Goal: Information Seeking & Learning: Learn about a topic

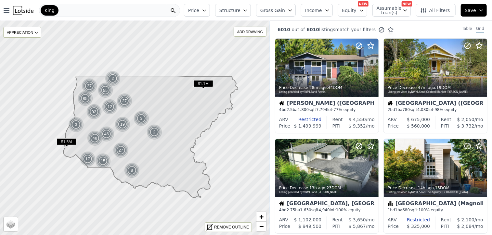
click at [207, 9] on icon "button" at bounding box center [204, 10] width 5 height 5
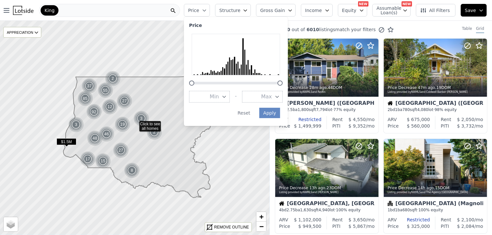
click at [227, 98] on icon "button" at bounding box center [223, 96] width 5 height 5
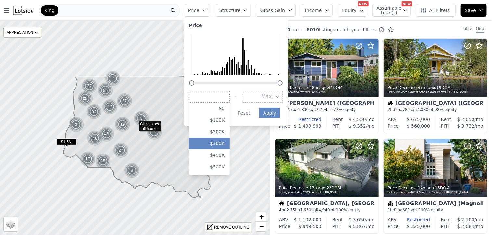
click at [229, 145] on button "$300K" at bounding box center [209, 144] width 41 height 12
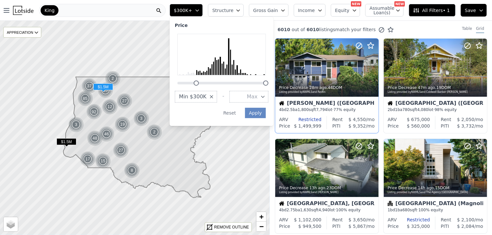
click at [288, 99] on div "Kirkland (Norkirk) 4 bd 2.5 ba 1,800 sqft 7,794 lot · 77% equity" at bounding box center [326, 106] width 103 height 19
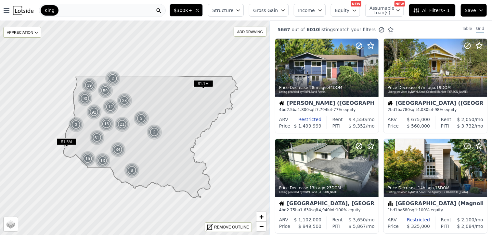
click at [203, 7] on button "$300K+" at bounding box center [185, 10] width 33 height 13
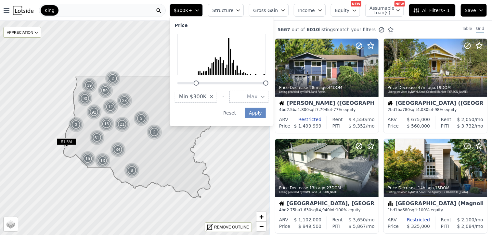
click at [268, 94] on button "Max" at bounding box center [248, 97] width 39 height 12
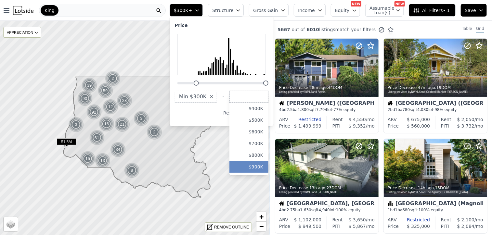
click at [267, 164] on button "$900K" at bounding box center [248, 167] width 39 height 12
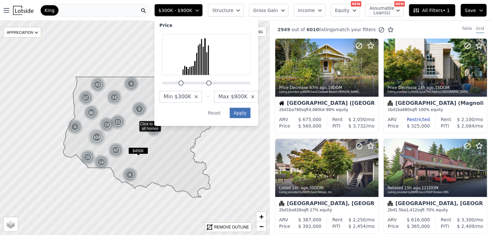
click at [250, 111] on button "Apply" at bounding box center [240, 113] width 21 height 10
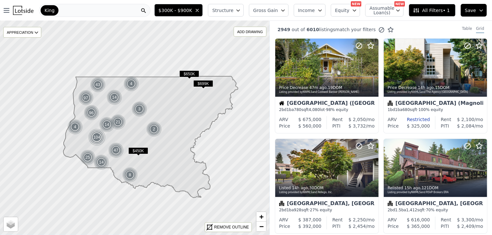
click at [233, 9] on span "Structure" at bounding box center [222, 10] width 21 height 6
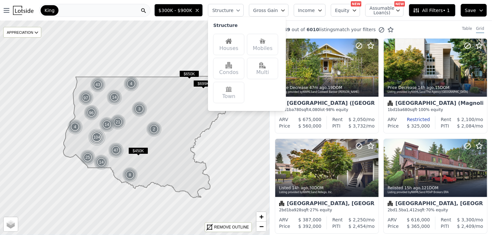
click at [232, 46] on div "Houses" at bounding box center [228, 44] width 31 height 21
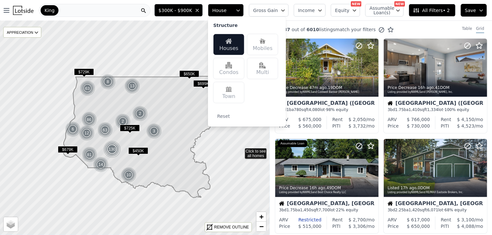
click at [240, 148] on icon at bounding box center [134, 127] width 325 height 259
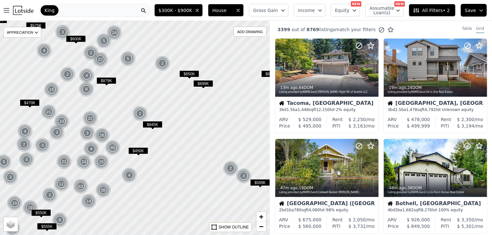
click at [446, 7] on span "All Filters • 2" at bounding box center [431, 10] width 37 height 6
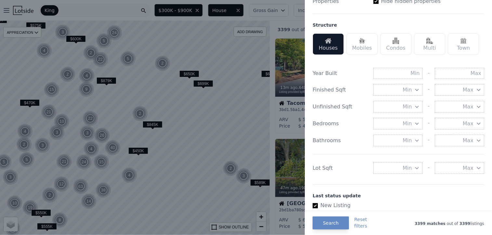
scroll to position [188, 0]
click at [451, 75] on input "text" at bounding box center [458, 72] width 49 height 11
type input "1990"
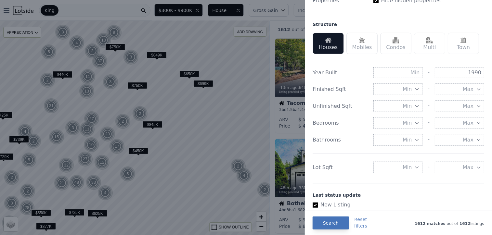
click at [326, 222] on button "Search" at bounding box center [330, 223] width 36 height 13
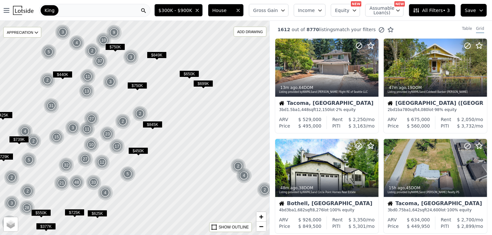
click at [278, 8] on span "Gross Gain" at bounding box center [265, 10] width 25 height 6
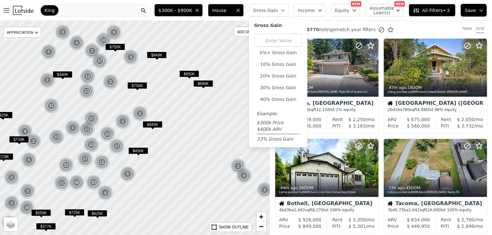
click at [91, 10] on div "King" at bounding box center [94, 10] width 111 height 13
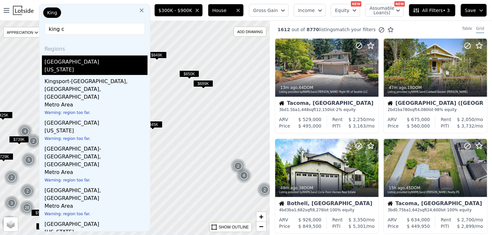
type input "king c"
click at [79, 64] on div "King County" at bounding box center [95, 61] width 103 height 10
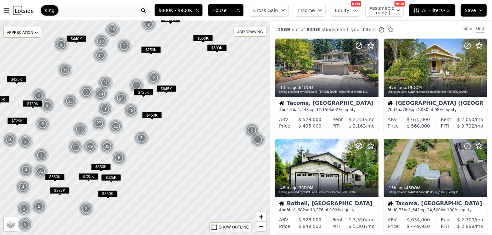
click at [56, 190] on span "$377K" at bounding box center [60, 190] width 20 height 7
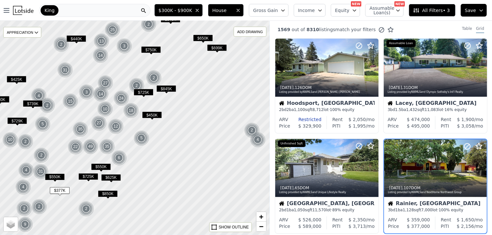
click at [176, 154] on div at bounding box center [134, 127] width 323 height 257
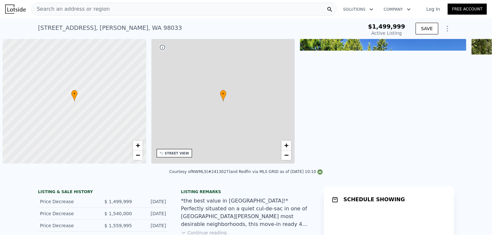
scroll to position [0, 3]
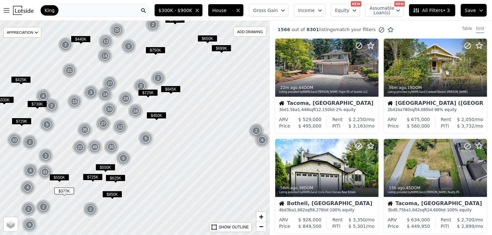
click at [285, 13] on icon "button" at bounding box center [282, 10] width 5 height 5
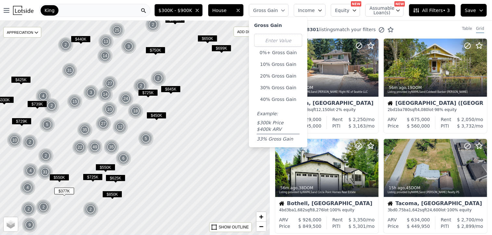
click at [239, 102] on div at bounding box center [134, 127] width 323 height 257
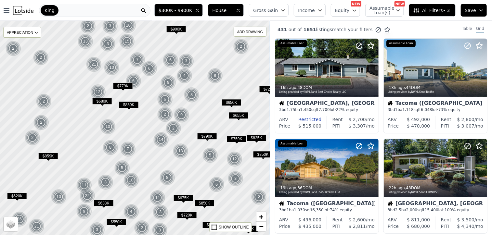
click at [276, 9] on span "Gross Gain" at bounding box center [265, 10] width 25 height 6
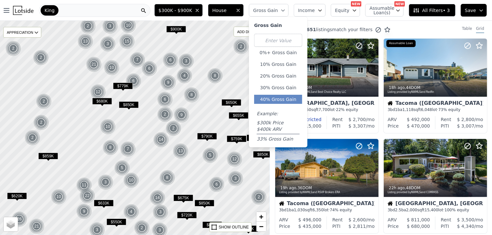
click at [282, 97] on button "40% Gross Gain" at bounding box center [278, 99] width 48 height 9
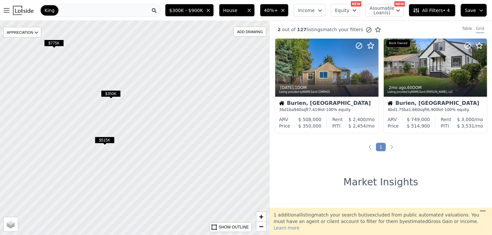
click at [110, 95] on span "$350K" at bounding box center [111, 93] width 20 height 7
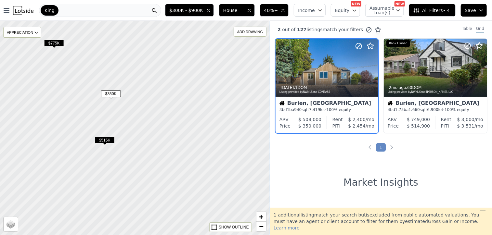
click at [110, 95] on span "$350K" at bounding box center [111, 93] width 20 height 7
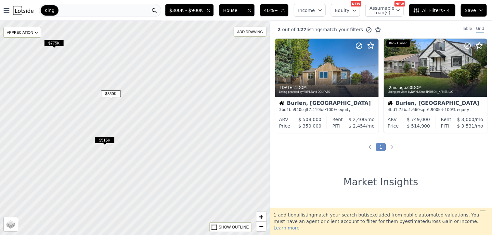
click at [114, 91] on span "$350K" at bounding box center [111, 93] width 20 height 7
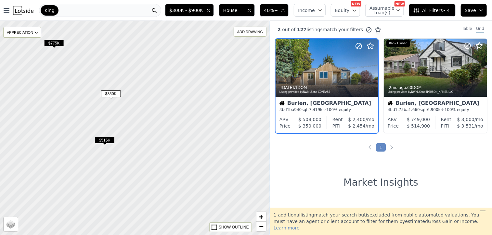
click at [114, 91] on span "$350K" at bounding box center [111, 93] width 20 height 7
click at [315, 108] on span "7,419" at bounding box center [313, 109] width 11 height 5
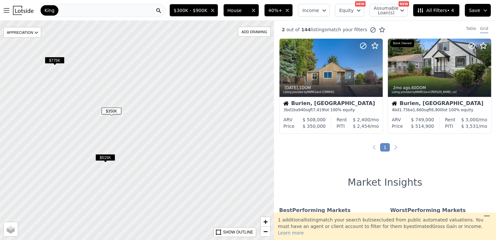
click at [107, 113] on span "$350K" at bounding box center [112, 110] width 20 height 7
click at [341, 93] on div "Listing provided by NWMLS and COMPASS" at bounding box center [331, 92] width 95 height 4
click at [351, 69] on div at bounding box center [362, 60] width 42 height 42
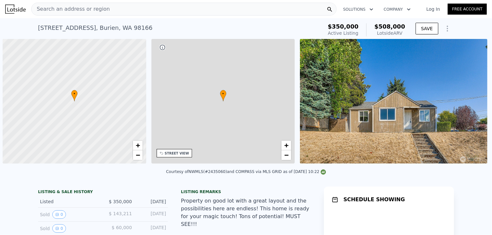
scroll to position [0, 3]
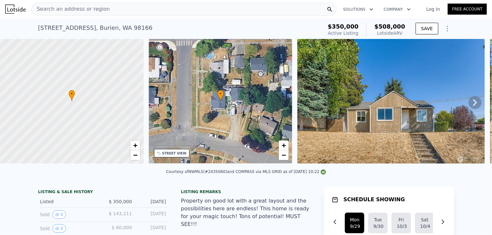
click at [468, 104] on icon at bounding box center [474, 102] width 13 height 13
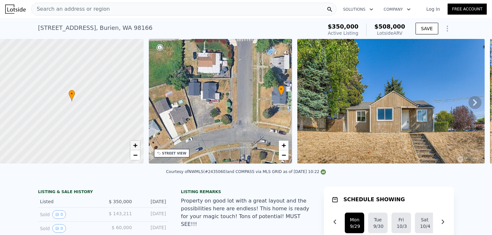
click at [137, 145] on span "+" at bounding box center [135, 145] width 4 height 8
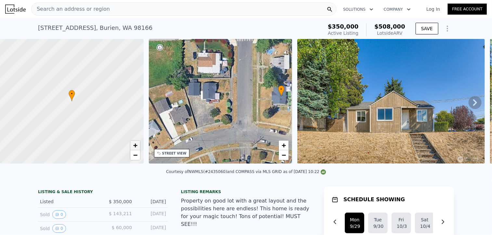
click at [137, 145] on span "+" at bounding box center [135, 145] width 4 height 8
click at [284, 142] on span "+" at bounding box center [284, 145] width 4 height 8
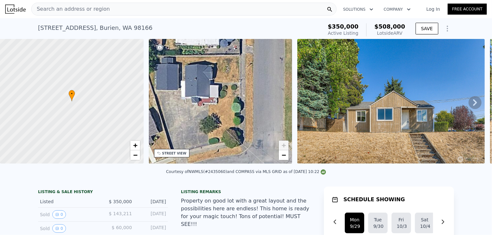
drag, startPoint x: 231, startPoint y: 105, endPoint x: 121, endPoint y: 101, distance: 110.5
drag, startPoint x: 121, startPoint y: 101, endPoint x: 255, endPoint y: 98, distance: 133.8
click at [255, 98] on div "• + −" at bounding box center [221, 101] width 144 height 125
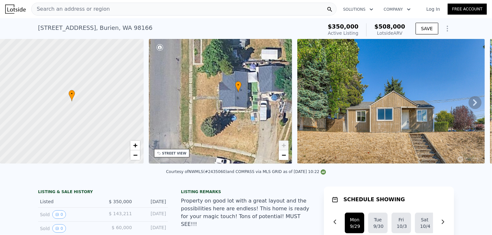
drag, startPoint x: 244, startPoint y: 102, endPoint x: 140, endPoint y: 102, distance: 103.9
click at [140, 102] on div "• + − • + − STREET VIEW Loading... SATELLITE VIEW" at bounding box center [246, 102] width 492 height 127
click at [282, 157] on span "−" at bounding box center [284, 155] width 4 height 8
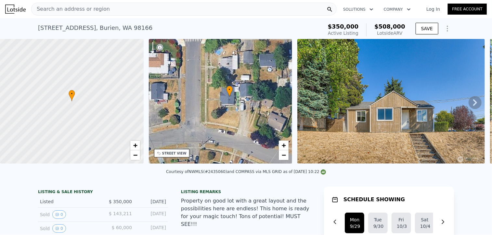
click at [473, 103] on icon at bounding box center [475, 102] width 4 height 6
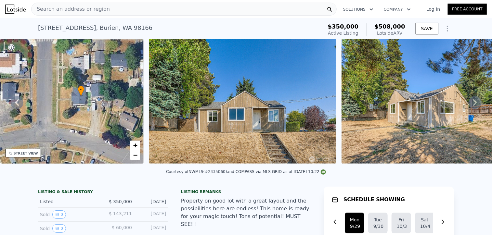
click at [473, 103] on icon at bounding box center [475, 102] width 4 height 6
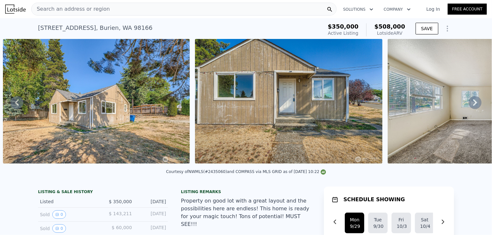
click at [473, 103] on icon at bounding box center [475, 102] width 4 height 6
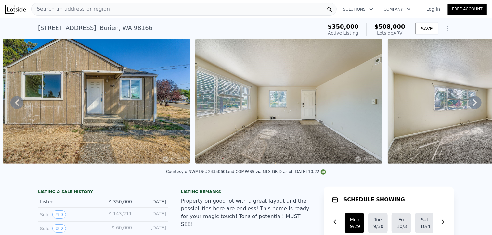
click at [473, 103] on icon at bounding box center [475, 102] width 4 height 6
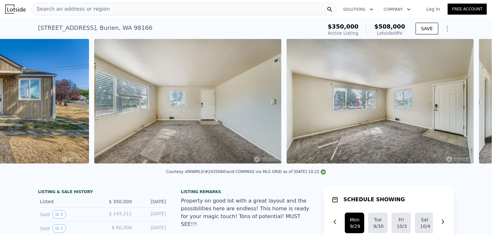
scroll to position [0, 874]
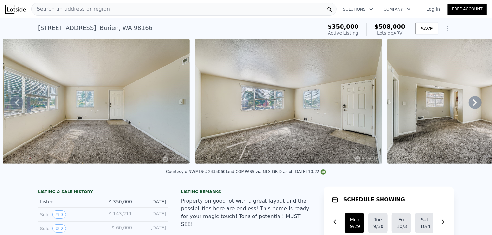
click at [473, 103] on icon at bounding box center [475, 102] width 4 height 6
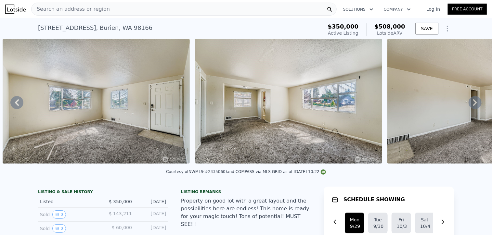
click at [473, 103] on icon at bounding box center [475, 102] width 4 height 6
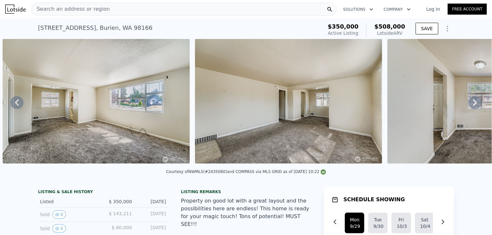
click at [473, 103] on icon at bounding box center [475, 102] width 4 height 6
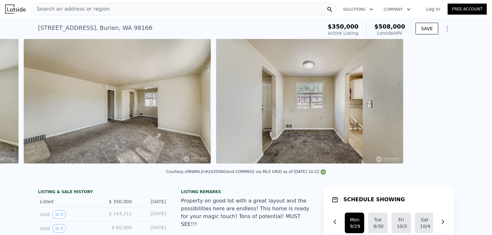
click at [469, 103] on div "• + − • + − STREET VIEW Loading... SATELLITE VIEW" at bounding box center [246, 102] width 492 height 127
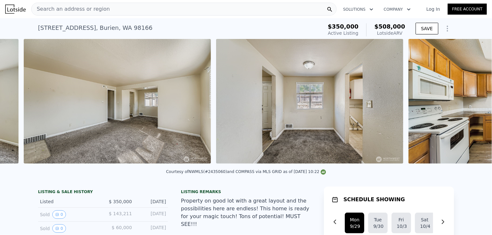
scroll to position [0, 1451]
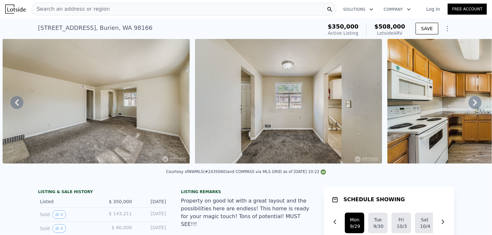
click at [473, 103] on icon at bounding box center [475, 102] width 4 height 6
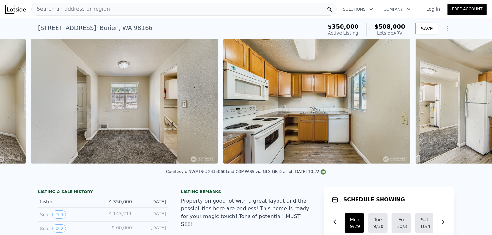
scroll to position [0, 1643]
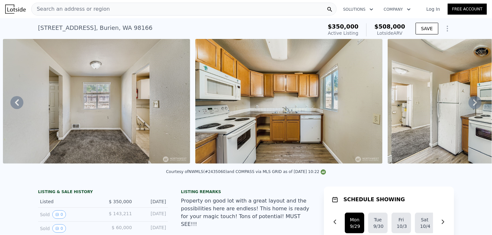
click at [16, 104] on icon at bounding box center [17, 102] width 4 height 6
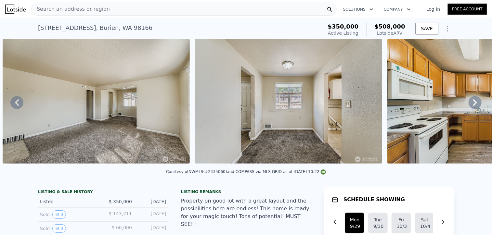
click at [16, 104] on icon at bounding box center [17, 102] width 4 height 6
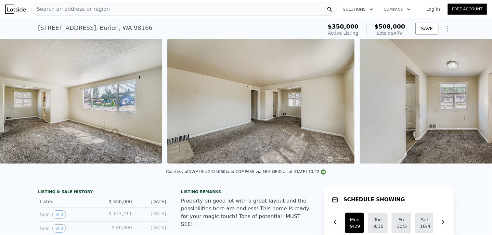
scroll to position [0, 1258]
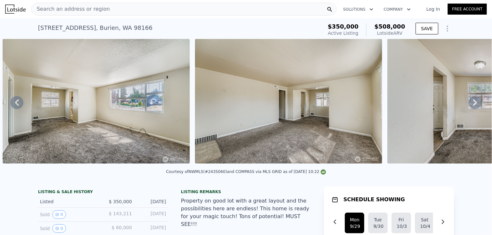
click at [469, 100] on icon at bounding box center [474, 102] width 13 height 13
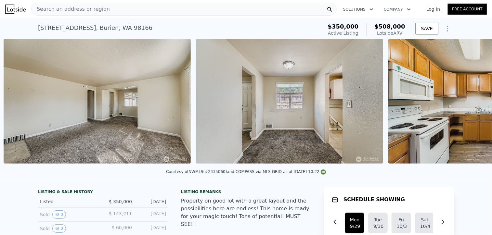
scroll to position [0, 1451]
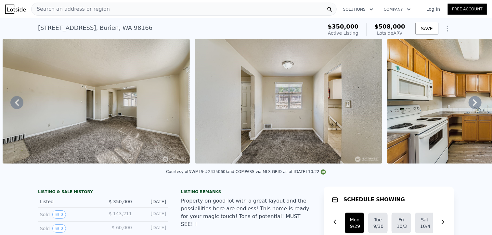
click at [469, 100] on icon at bounding box center [474, 102] width 13 height 13
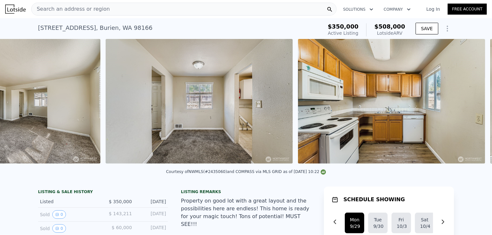
scroll to position [0, 1643]
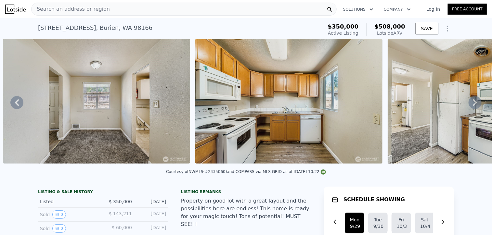
click at [470, 102] on icon at bounding box center [474, 102] width 13 height 13
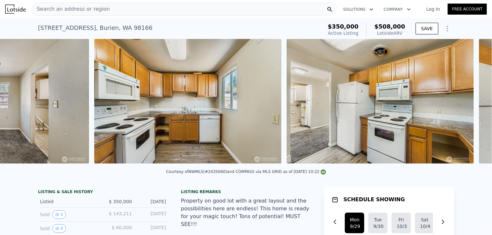
scroll to position [0, 1835]
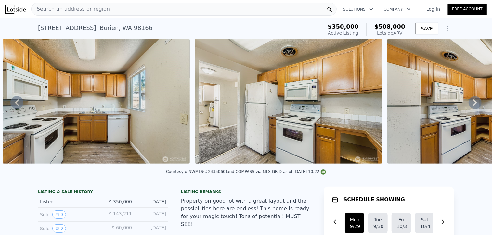
click at [470, 102] on icon at bounding box center [474, 102] width 13 height 13
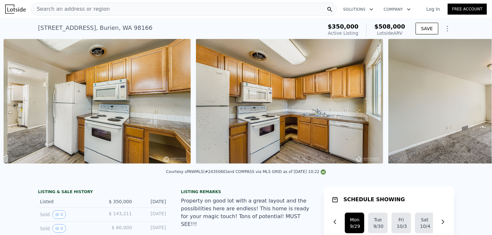
scroll to position [0, 2027]
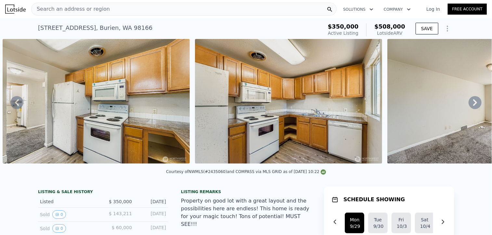
click at [473, 104] on icon at bounding box center [475, 102] width 4 height 6
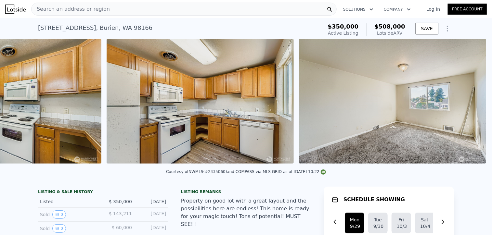
scroll to position [0, 2220]
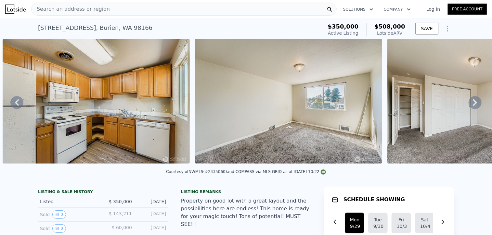
click at [473, 104] on icon at bounding box center [475, 102] width 4 height 6
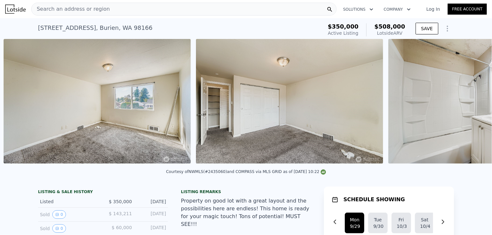
scroll to position [0, 2412]
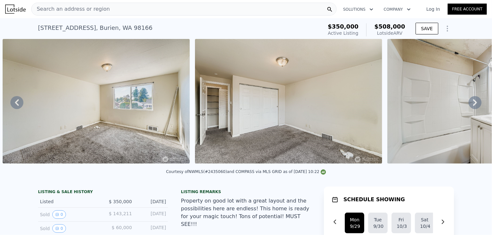
click at [468, 105] on icon at bounding box center [474, 102] width 13 height 13
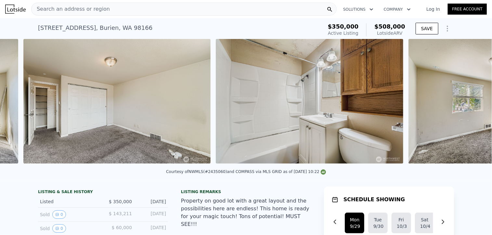
scroll to position [0, 2604]
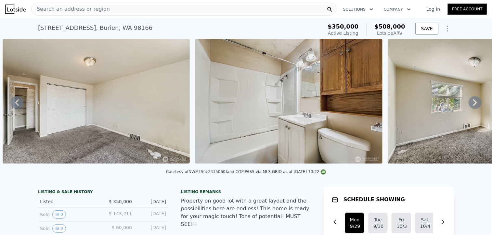
click at [468, 105] on icon at bounding box center [474, 102] width 13 height 13
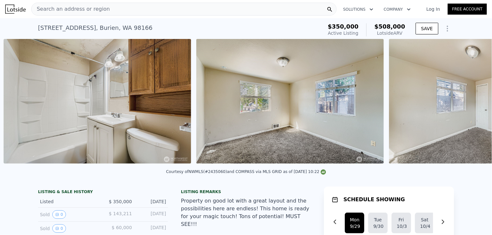
scroll to position [0, 2796]
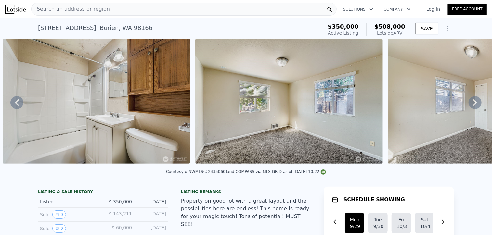
click at [468, 105] on icon at bounding box center [474, 102] width 13 height 13
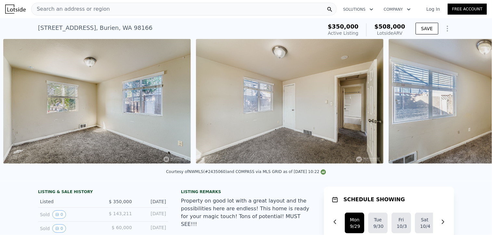
scroll to position [0, 2989]
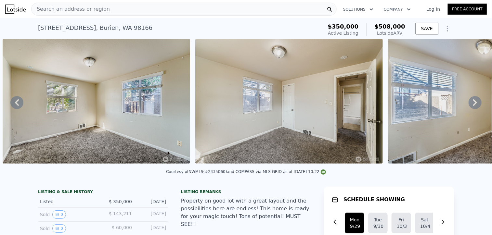
click at [468, 105] on icon at bounding box center [474, 102] width 13 height 13
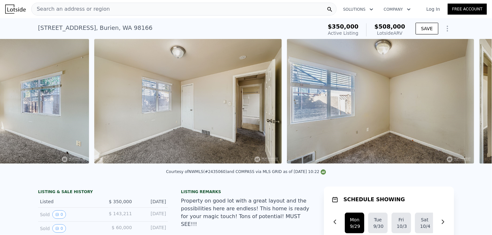
scroll to position [0, 3181]
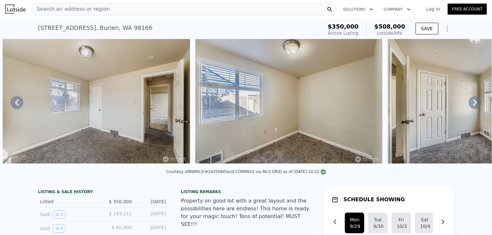
click at [468, 105] on icon at bounding box center [474, 102] width 13 height 13
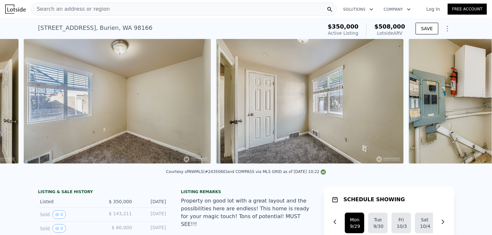
scroll to position [0, 3373]
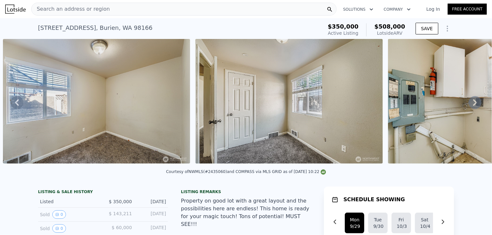
click at [468, 105] on icon at bounding box center [474, 102] width 13 height 13
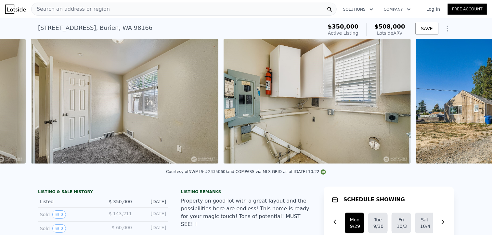
scroll to position [0, 3566]
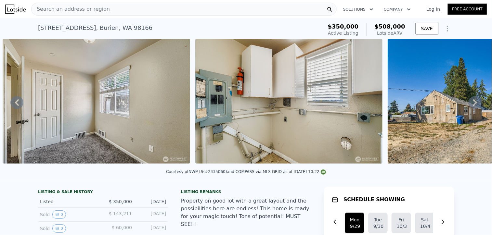
click at [457, 111] on img at bounding box center [480, 101] width 187 height 125
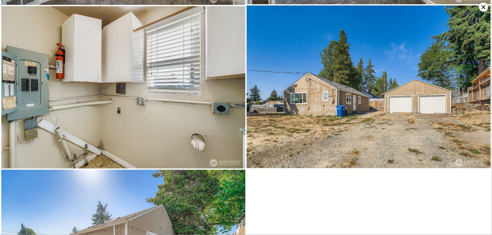
scroll to position [1548, 0]
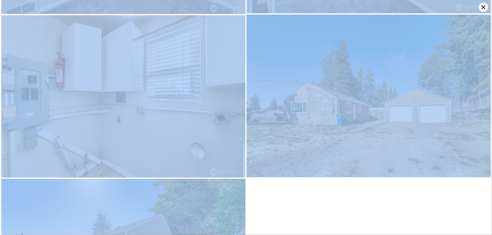
drag, startPoint x: 484, startPoint y: 188, endPoint x: 426, endPoint y: 210, distance: 62.5
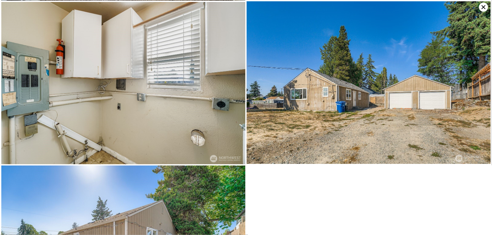
scroll to position [1460, 0]
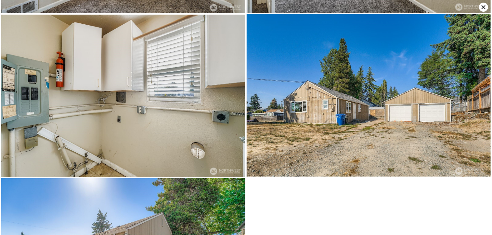
click at [481, 4] on icon at bounding box center [483, 7] width 9 height 9
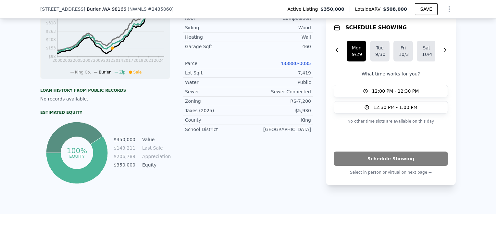
scroll to position [284, 0]
click at [295, 61] on link "433880-0085" at bounding box center [296, 63] width 31 height 5
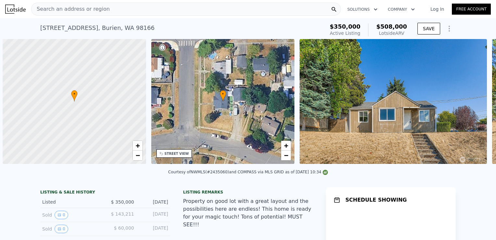
scroll to position [0, 3]
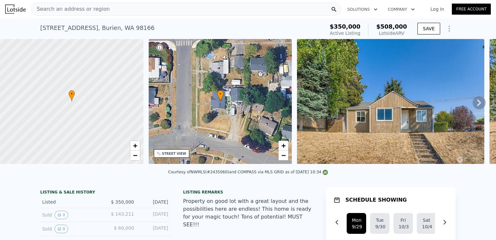
click at [445, 28] on icon "Show Options" at bounding box center [449, 29] width 8 height 8
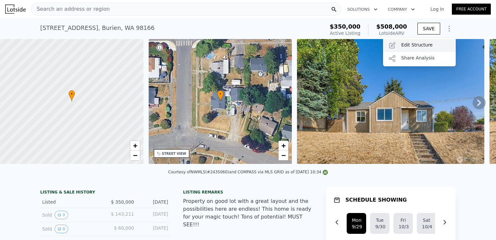
click at [424, 47] on div "Edit Structure" at bounding box center [419, 45] width 73 height 13
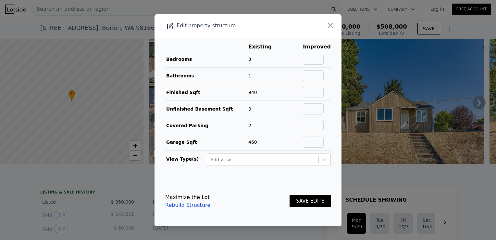
click at [250, 59] on td "3" at bounding box center [265, 59] width 34 height 17
click at [328, 30] on icon "button" at bounding box center [330, 25] width 9 height 9
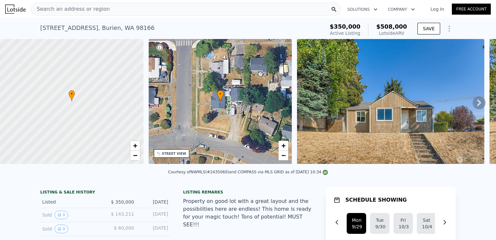
click at [445, 31] on icon "Show Options" at bounding box center [449, 29] width 8 height 8
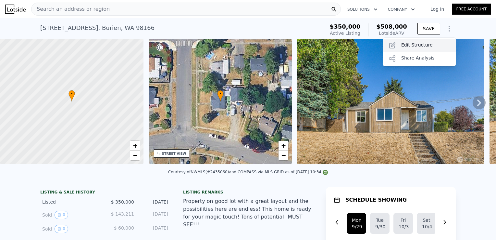
click at [418, 49] on div "Edit Structure" at bounding box center [419, 45] width 73 height 13
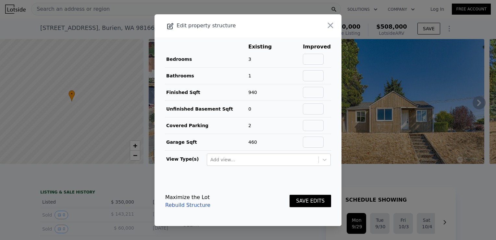
click at [171, 29] on icon at bounding box center [170, 26] width 8 height 8
click at [189, 204] on link "Rebuild Structure" at bounding box center [187, 205] width 45 height 8
click at [328, 26] on icon "button" at bounding box center [331, 25] width 6 height 6
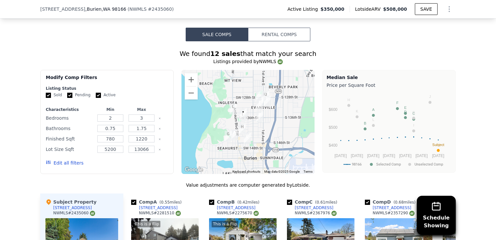
scroll to position [502, 0]
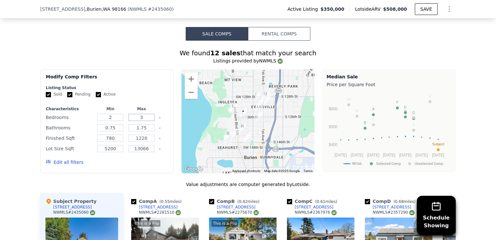
click at [143, 121] on input "3" at bounding box center [142, 117] width 26 height 7
type input "4"
click at [145, 131] on input "1.75" at bounding box center [142, 127] width 26 height 7
type input "1"
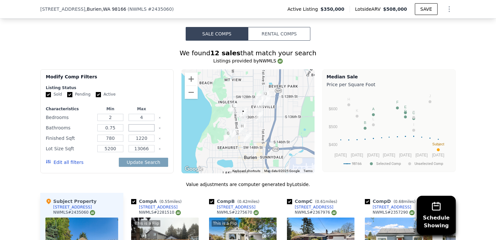
type input "3"
type input "2"
drag, startPoint x: 117, startPoint y: 141, endPoint x: 87, endPoint y: 144, distance: 29.7
click at [87, 143] on div "Finished Sqft 780 1220" at bounding box center [107, 137] width 122 height 9
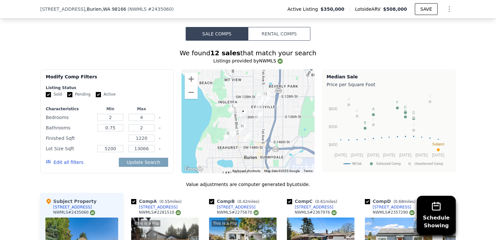
type input "6"
type input "900"
drag, startPoint x: 144, startPoint y: 143, endPoint x: 125, endPoint y: 144, distance: 18.5
click at [127, 143] on div "1220" at bounding box center [141, 137] width 29 height 9
type input "1370"
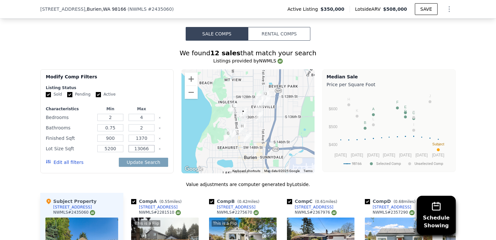
drag, startPoint x: 148, startPoint y: 154, endPoint x: 130, endPoint y: 151, distance: 18.2
click at [130, 151] on input "13066" at bounding box center [142, 148] width 26 height 7
type input "1108"
drag, startPoint x: 115, startPoint y: 153, endPoint x: 91, endPoint y: 154, distance: 24.1
click at [91, 153] on div "Lot Size Sqft 5200 1108" at bounding box center [107, 148] width 122 height 9
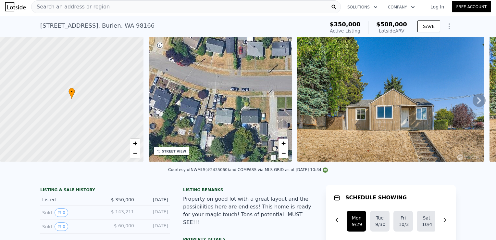
scroll to position [0, 0]
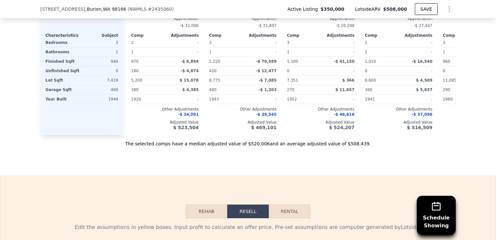
type input "4000"
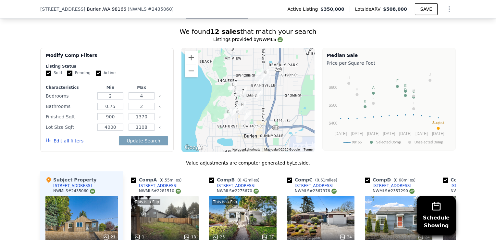
scroll to position [523, 0]
click at [129, 144] on button "Update Search" at bounding box center [143, 140] width 49 height 9
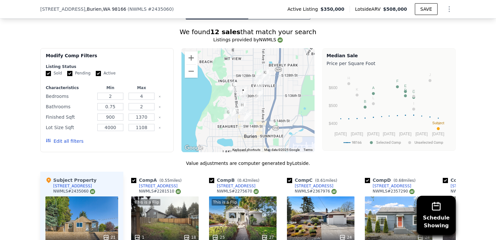
click at [445, 10] on icon "Show Options" at bounding box center [449, 9] width 8 height 8
click at [418, 27] on div "Edit Structure" at bounding box center [419, 25] width 73 height 13
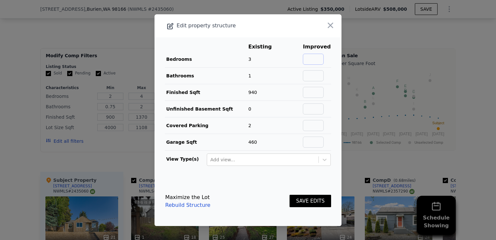
click at [314, 57] on input "text" at bounding box center [313, 59] width 21 height 11
type input "4"
click at [314, 74] on input "text" at bounding box center [313, 75] width 21 height 11
type input "2"
click at [316, 92] on input "text" at bounding box center [313, 92] width 21 height 11
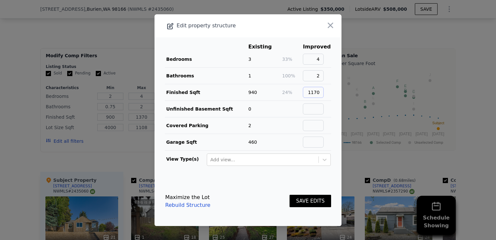
type input "1170"
click at [310, 141] on input "text" at bounding box center [313, 141] width 21 height 11
type input "230"
click at [310, 201] on button "SAVE EDITS" at bounding box center [311, 200] width 42 height 13
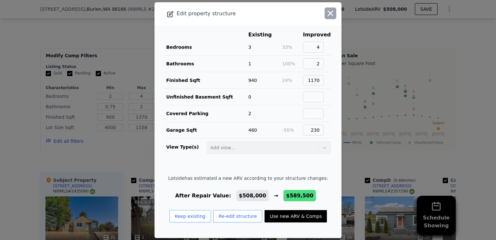
click at [328, 15] on icon "button" at bounding box center [331, 13] width 6 height 6
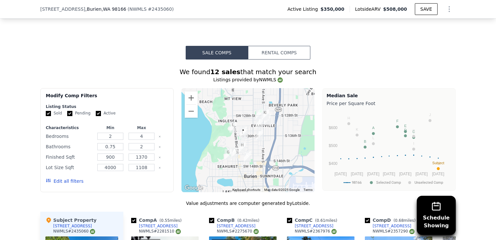
scroll to position [496, 0]
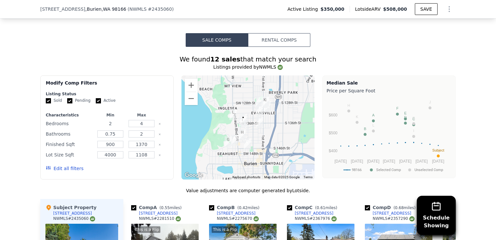
click at [109, 125] on input "2" at bounding box center [110, 123] width 26 height 7
type input "3"
click at [136, 173] on button "Update Search" at bounding box center [143, 168] width 49 height 9
click at [446, 7] on icon "Show Options" at bounding box center [449, 9] width 8 height 8
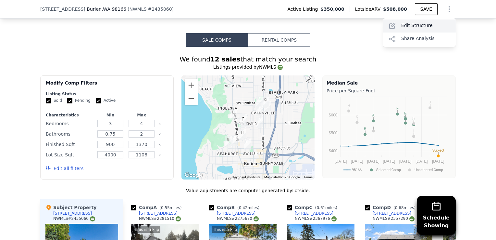
click at [440, 22] on div "Edit Structure" at bounding box center [419, 25] width 73 height 13
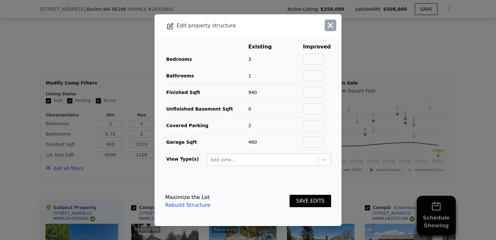
click at [328, 26] on icon "button" at bounding box center [331, 25] width 6 height 6
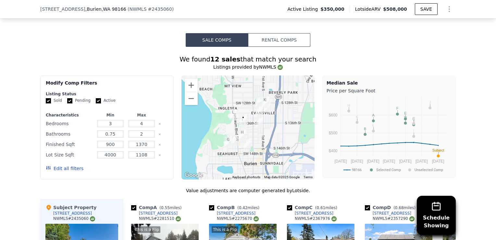
click at [446, 9] on icon "Show Options" at bounding box center [449, 9] width 8 height 8
click at [430, 32] on div "Edit Structure" at bounding box center [419, 25] width 73 height 13
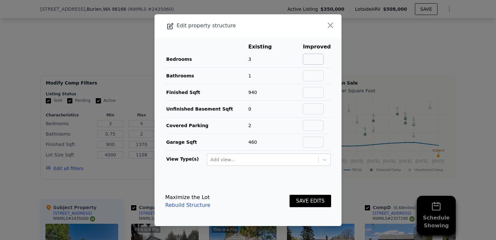
click at [314, 59] on input "text" at bounding box center [313, 59] width 21 height 11
type input "3"
click at [312, 76] on input "text" at bounding box center [313, 75] width 21 height 11
type input "1"
click at [313, 94] on input "text" at bounding box center [313, 92] width 21 height 11
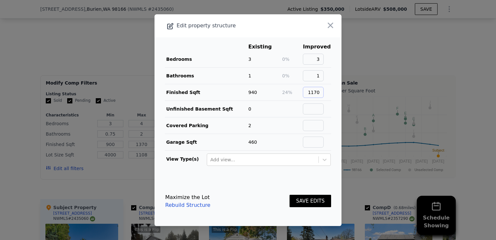
type input "1170"
click at [309, 138] on input "text" at bounding box center [313, 141] width 21 height 11
type input "230"
click at [304, 198] on button "SAVE EDITS" at bounding box center [311, 200] width 42 height 13
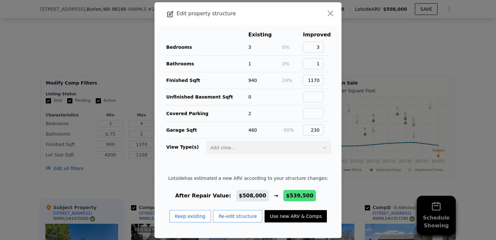
click at [296, 217] on button "Use new ARV & Comps" at bounding box center [296, 216] width 62 height 12
type input "2"
type input "3"
type input "1.75"
type input "910"
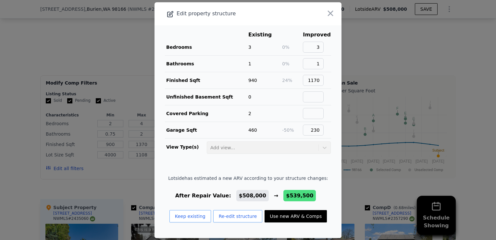
type input "1580"
type input "5200"
type input "11085"
checkbox input "false"
type input "$ 539,500"
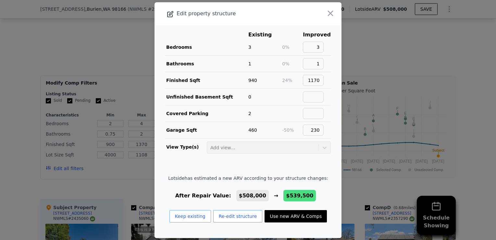
type input "$ 126,512"
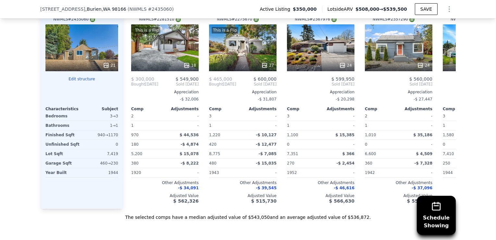
scroll to position [691, 0]
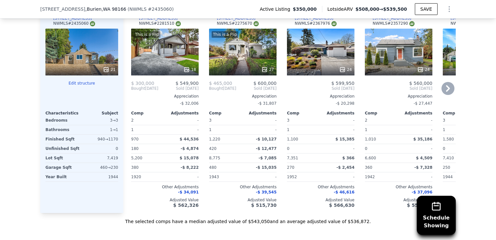
click at [156, 82] on div "Comp A ( 0.55 miles) 14413 11th Ave SW NWMLS # 2281510 This is a Flip 18 $ 300,…" at bounding box center [165, 108] width 73 height 209
click at [161, 70] on div "18" at bounding box center [165, 69] width 62 height 6
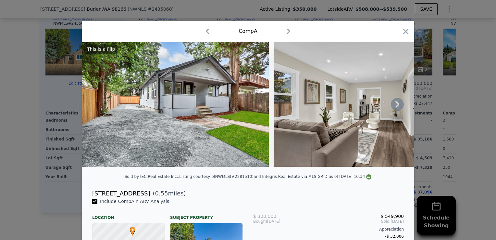
click at [397, 106] on icon at bounding box center [397, 104] width 13 height 13
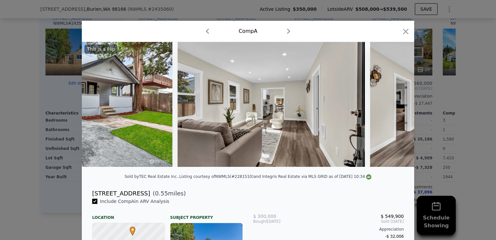
scroll to position [0, 156]
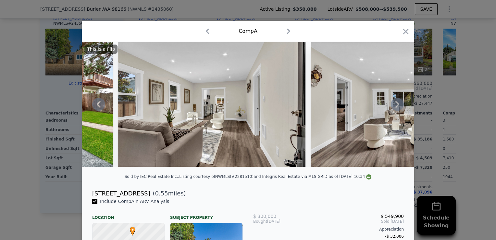
click at [397, 106] on div "This is a Flip" at bounding box center [248, 104] width 332 height 125
click at [397, 106] on icon at bounding box center [397, 104] width 13 height 13
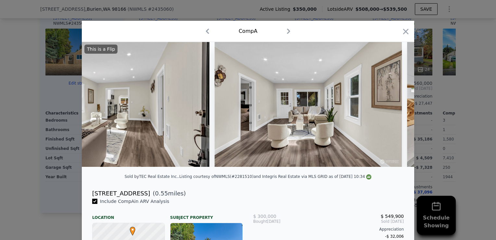
scroll to position [0, 312]
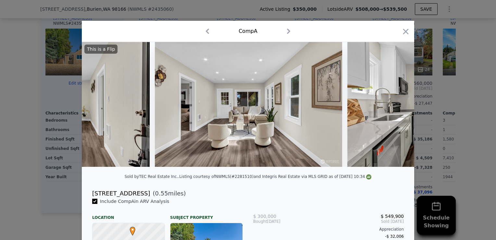
click at [397, 106] on div "This is a Flip" at bounding box center [248, 104] width 332 height 125
click at [397, 106] on icon at bounding box center [397, 104] width 13 height 13
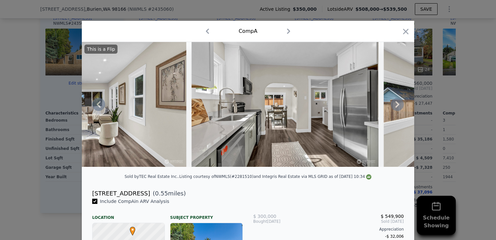
click at [397, 106] on icon at bounding box center [397, 104] width 13 height 13
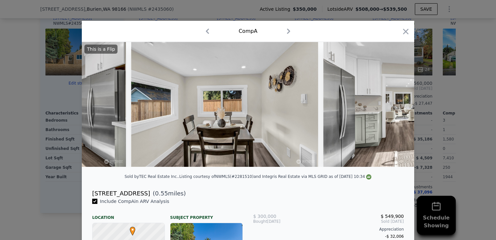
scroll to position [0, 779]
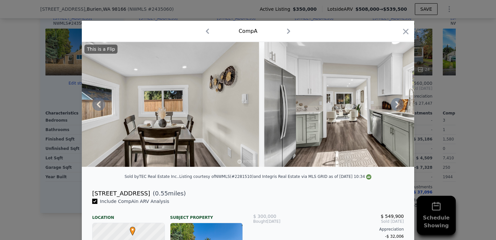
click at [397, 106] on div "This is a Flip" at bounding box center [248, 104] width 332 height 125
click at [397, 106] on icon at bounding box center [397, 104] width 13 height 13
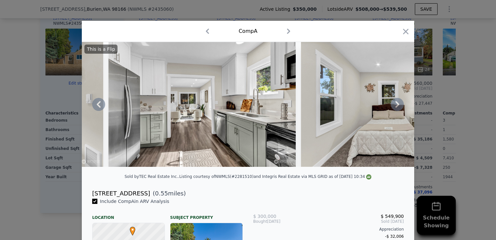
click at [397, 106] on icon at bounding box center [397, 104] width 13 height 13
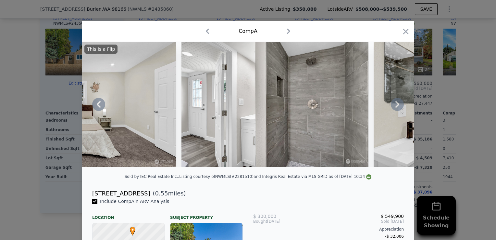
click at [397, 106] on icon at bounding box center [397, 104] width 13 height 13
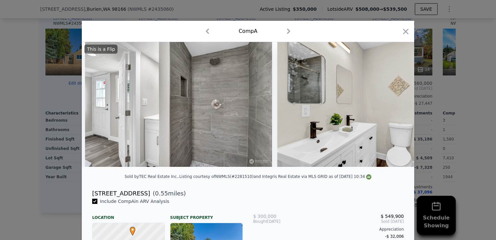
scroll to position [0, 1403]
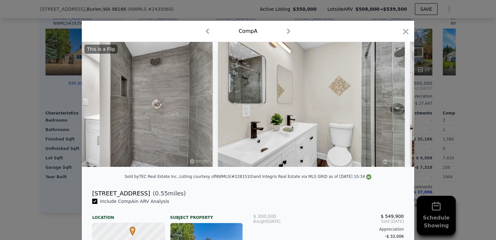
click at [397, 106] on div "This is a Flip" at bounding box center [248, 104] width 332 height 125
click at [397, 106] on icon at bounding box center [397, 104] width 13 height 13
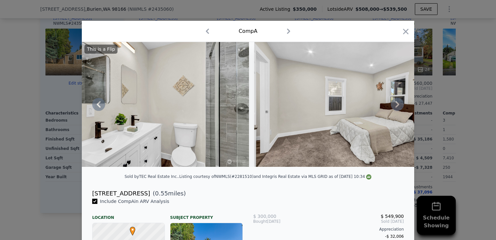
click at [397, 106] on icon at bounding box center [397, 104] width 13 height 13
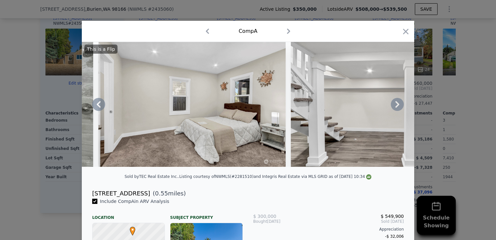
click at [397, 106] on icon at bounding box center [397, 104] width 13 height 13
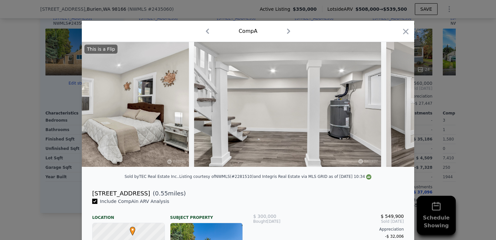
scroll to position [0, 1870]
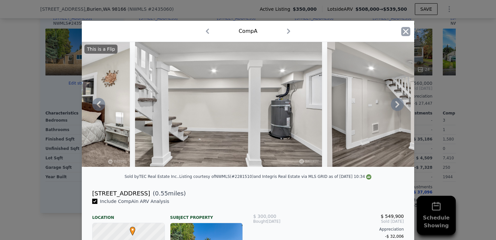
click at [403, 34] on icon "button" at bounding box center [405, 31] width 9 height 9
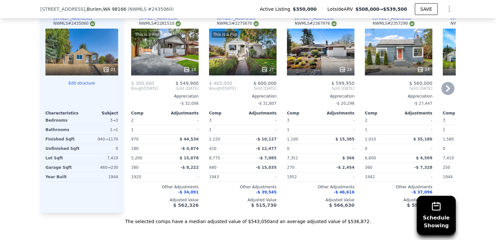
click at [233, 91] on div "Bought May 2024" at bounding box center [222, 88] width 27 height 5
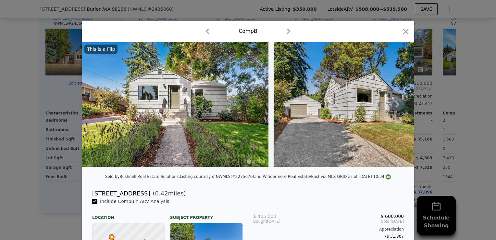
click at [393, 106] on icon at bounding box center [397, 104] width 13 height 13
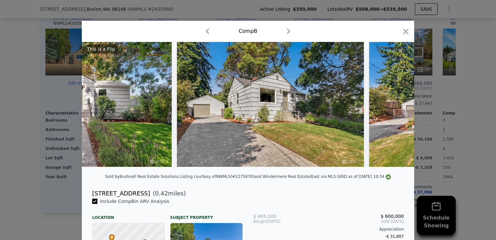
scroll to position [0, 156]
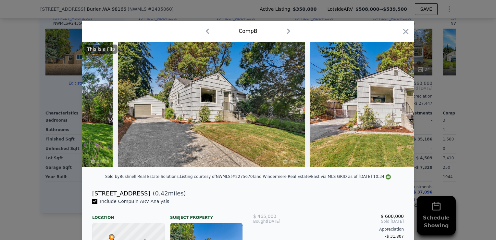
click at [393, 106] on img at bounding box center [403, 104] width 187 height 125
click at [393, 106] on icon at bounding box center [397, 104] width 13 height 13
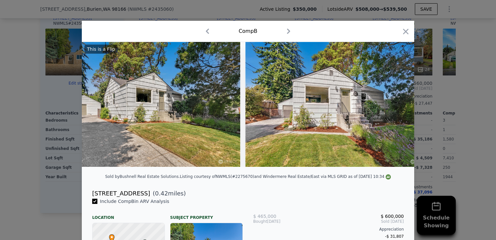
scroll to position [0, 312]
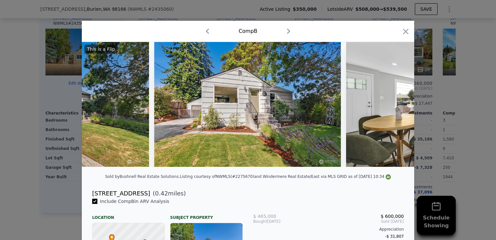
click at [393, 106] on img at bounding box center [439, 104] width 187 height 125
click at [393, 106] on icon at bounding box center [397, 104] width 13 height 13
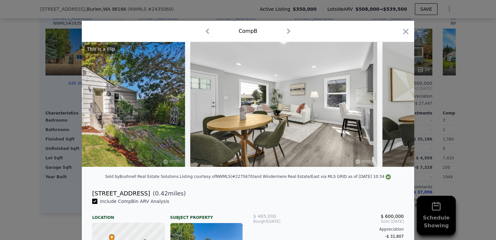
click at [393, 106] on img at bounding box center [475, 104] width 187 height 125
click at [393, 106] on icon at bounding box center [397, 104] width 13 height 13
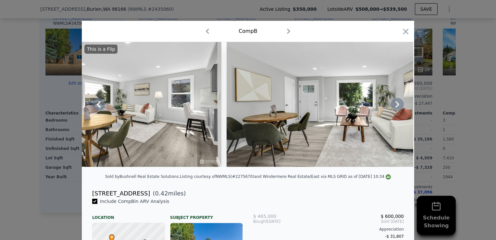
click at [393, 106] on icon at bounding box center [397, 104] width 13 height 13
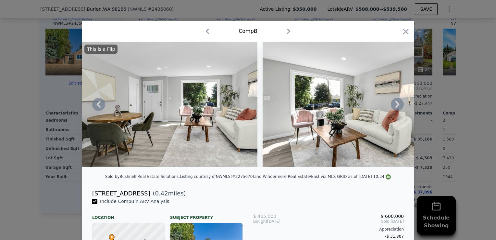
click at [393, 106] on icon at bounding box center [397, 104] width 13 height 13
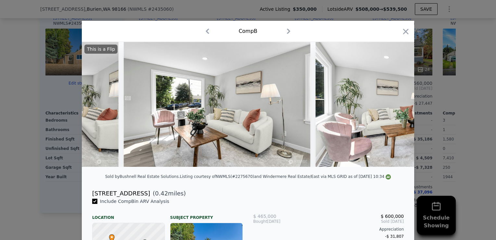
scroll to position [0, 935]
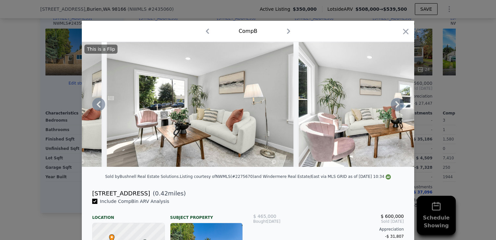
click at [393, 106] on icon at bounding box center [397, 104] width 13 height 13
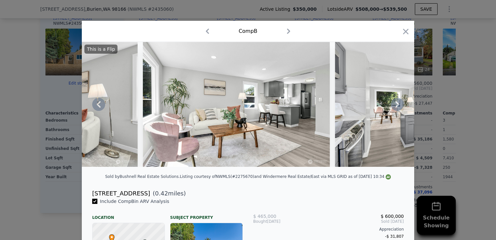
click at [393, 106] on icon at bounding box center [397, 104] width 13 height 13
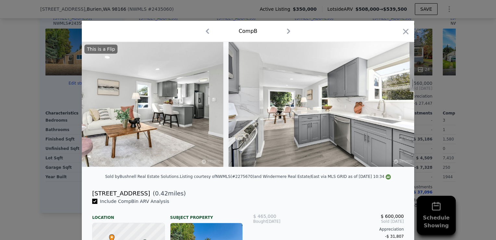
scroll to position [0, 1247]
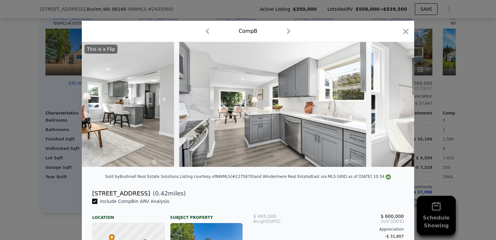
click at [393, 106] on div "This is a Flip" at bounding box center [248, 104] width 332 height 125
click at [393, 106] on icon at bounding box center [397, 104] width 13 height 13
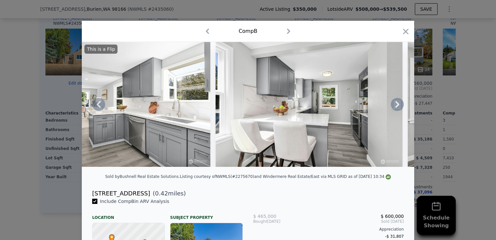
click at [393, 106] on icon at bounding box center [397, 104] width 13 height 13
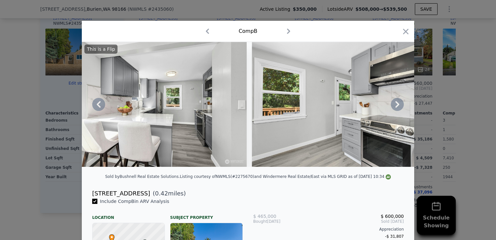
click at [393, 106] on icon at bounding box center [397, 104] width 13 height 13
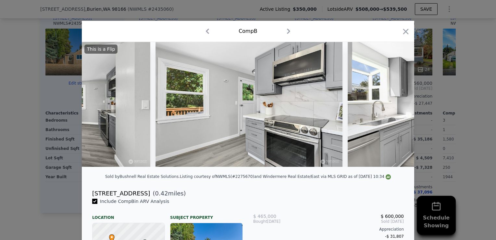
scroll to position [0, 1714]
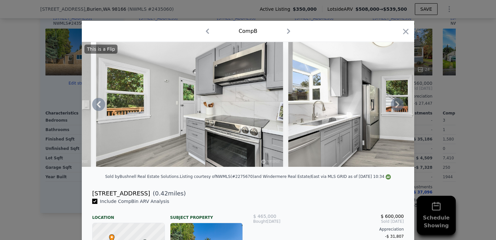
click at [393, 106] on icon at bounding box center [397, 104] width 13 height 13
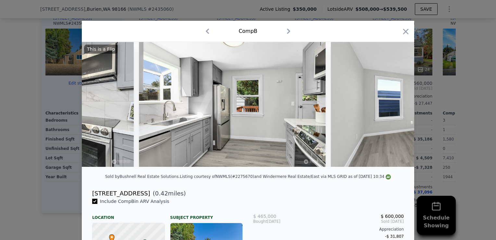
scroll to position [0, 1870]
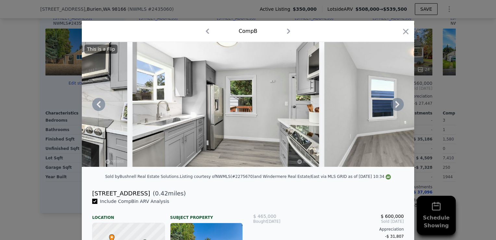
click at [393, 106] on div "This is a Flip" at bounding box center [248, 104] width 332 height 125
click at [393, 106] on icon at bounding box center [397, 104] width 13 height 13
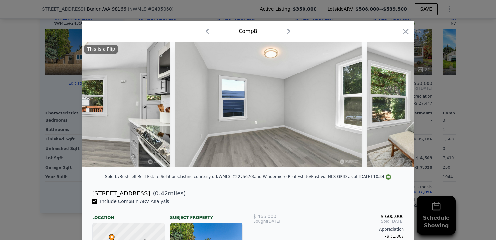
scroll to position [0, 2026]
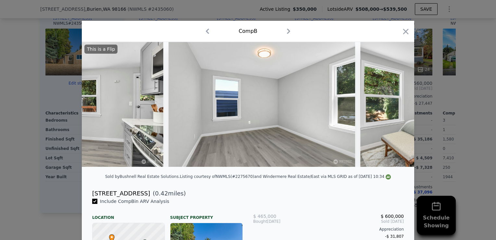
click at [393, 106] on div "This is a Flip" at bounding box center [248, 104] width 332 height 125
click at [393, 106] on icon at bounding box center [397, 104] width 13 height 13
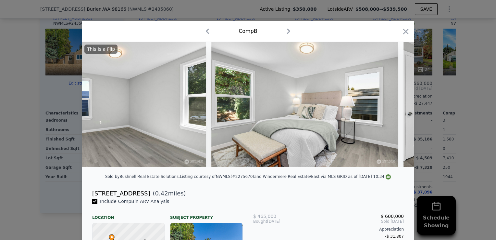
click at [393, 106] on div at bounding box center [248, 104] width 332 height 125
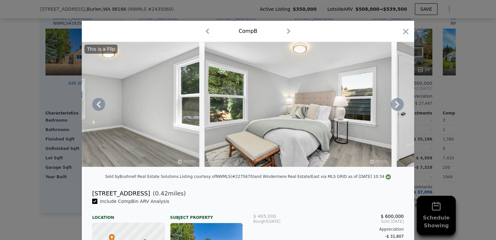
click at [393, 106] on icon at bounding box center [397, 104] width 13 height 13
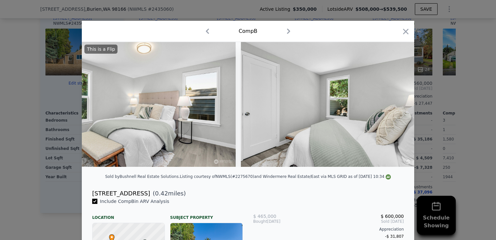
click at [393, 106] on img at bounding box center [334, 104] width 187 height 125
click at [393, 106] on icon at bounding box center [397, 104] width 13 height 13
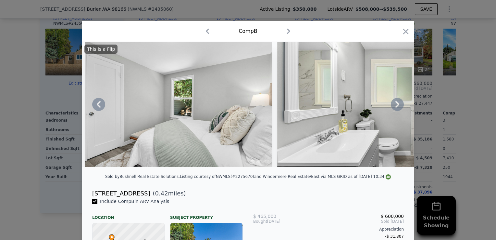
click at [393, 106] on icon at bounding box center [397, 104] width 13 height 13
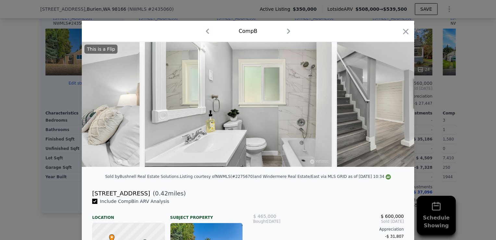
scroll to position [0, 2649]
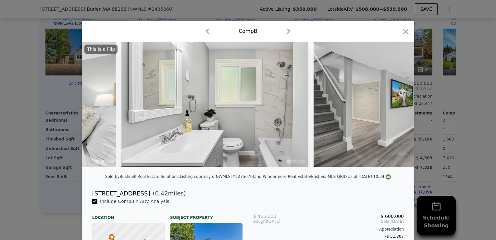
click at [393, 106] on div "This is a Flip" at bounding box center [248, 104] width 332 height 125
click at [393, 106] on icon at bounding box center [397, 104] width 13 height 13
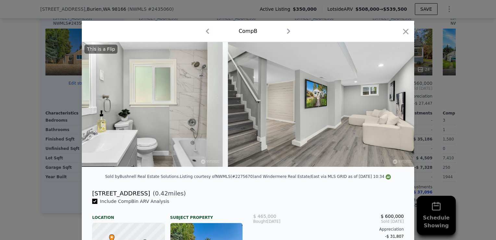
scroll to position [0, 2805]
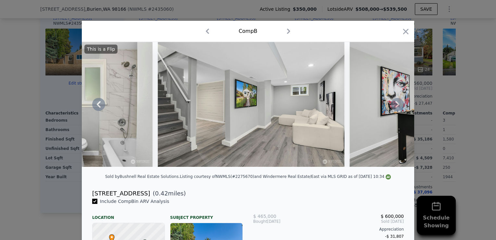
click at [393, 106] on icon at bounding box center [397, 104] width 13 height 13
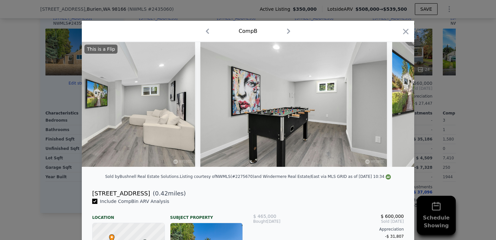
scroll to position [0, 2961]
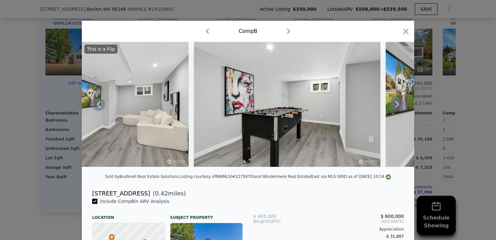
click at [393, 106] on div "This is a Flip" at bounding box center [248, 104] width 332 height 125
click at [393, 106] on icon at bounding box center [397, 104] width 13 height 13
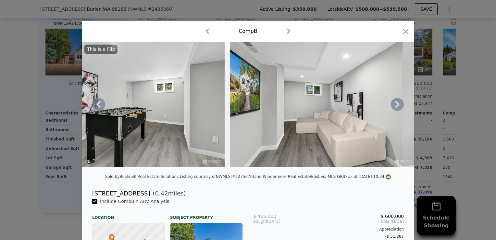
click at [393, 106] on icon at bounding box center [397, 104] width 13 height 13
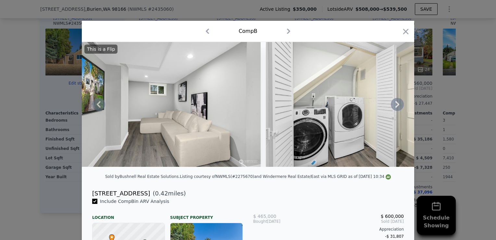
click at [393, 106] on icon at bounding box center [397, 104] width 13 height 13
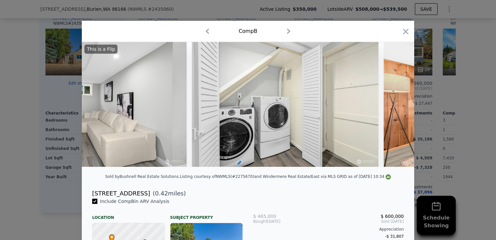
scroll to position [0, 3429]
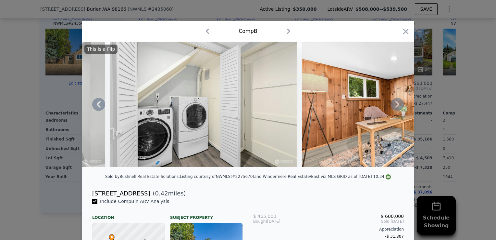
click at [393, 106] on div "This is a Flip" at bounding box center [248, 104] width 332 height 125
click at [393, 106] on icon at bounding box center [397, 104] width 13 height 13
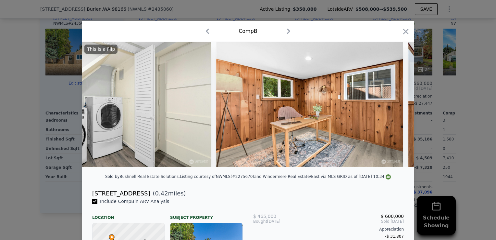
scroll to position [0, 3585]
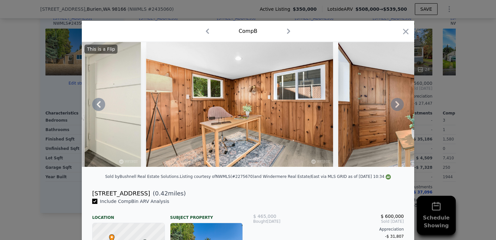
click at [393, 106] on icon at bounding box center [397, 104] width 13 height 13
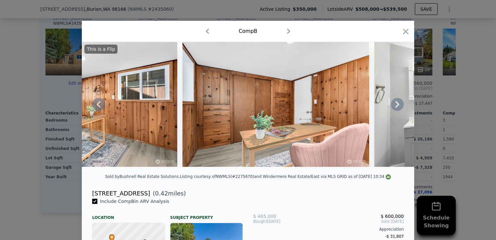
click at [393, 106] on icon at bounding box center [397, 104] width 13 height 13
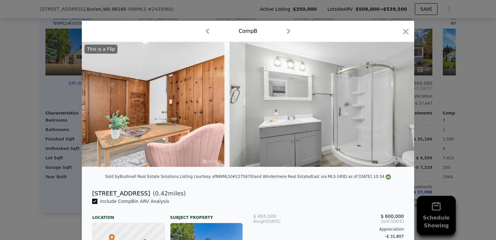
scroll to position [0, 3896]
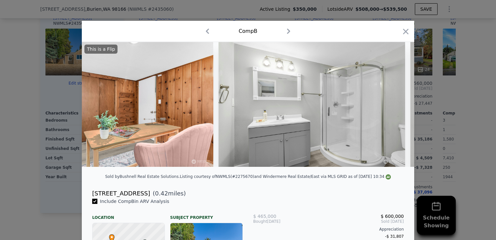
click at [393, 106] on div "This is a Flip" at bounding box center [248, 104] width 332 height 125
click at [393, 106] on icon at bounding box center [397, 104] width 13 height 13
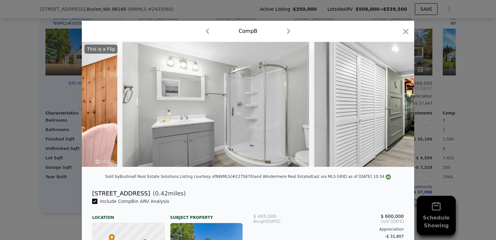
scroll to position [0, 4052]
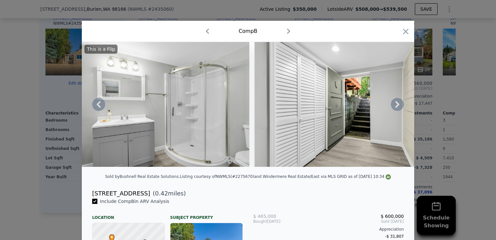
click at [393, 106] on icon at bounding box center [397, 104] width 13 height 13
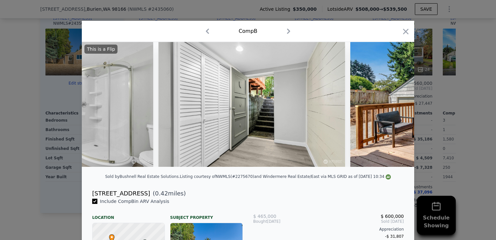
scroll to position [0, 4208]
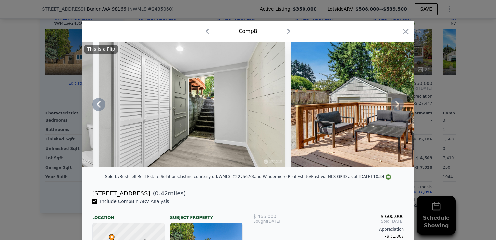
click at [393, 106] on icon at bounding box center [397, 104] width 13 height 13
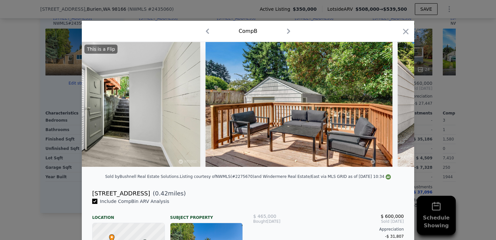
scroll to position [0, 4364]
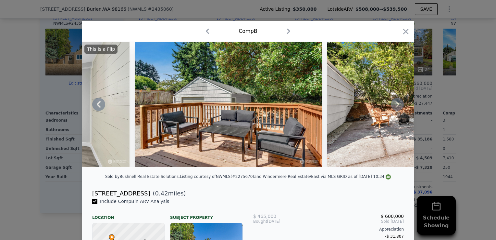
click at [100, 107] on icon at bounding box center [98, 104] width 13 height 13
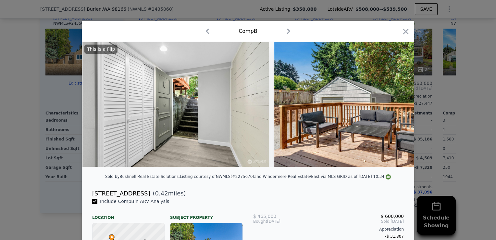
scroll to position [0, 4208]
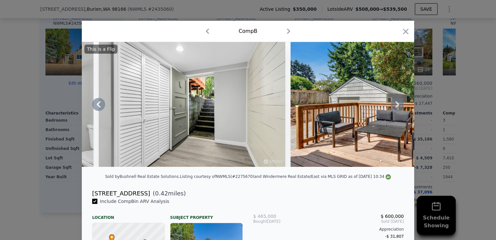
click at [395, 106] on icon at bounding box center [397, 104] width 4 height 6
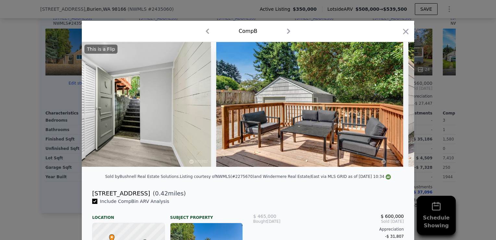
scroll to position [0, 4364]
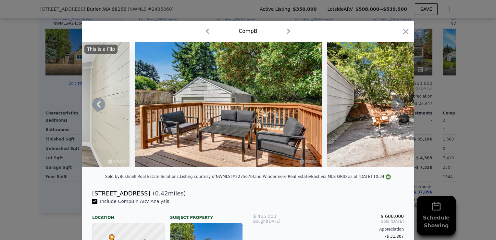
click at [395, 106] on icon at bounding box center [397, 104] width 4 height 6
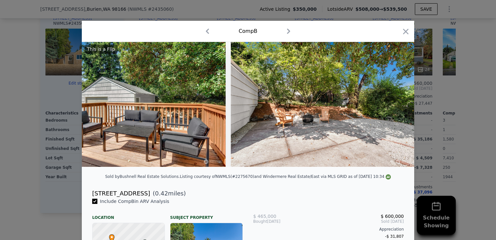
scroll to position [0, 4520]
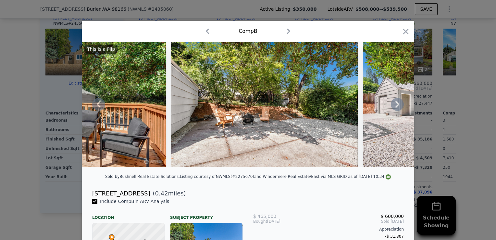
click at [395, 106] on icon at bounding box center [397, 104] width 4 height 6
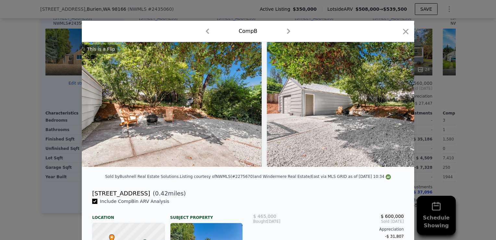
scroll to position [0, 4675]
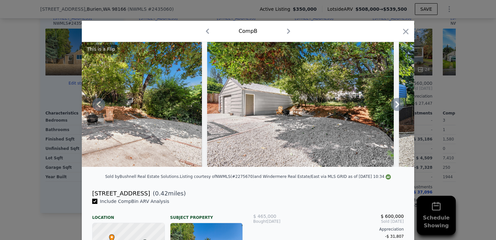
click at [395, 106] on icon at bounding box center [397, 104] width 4 height 6
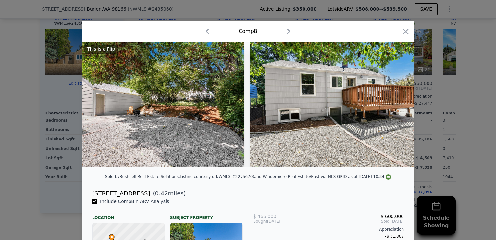
scroll to position [0, 4831]
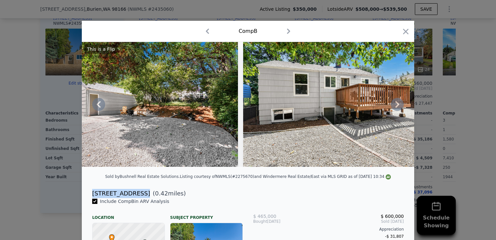
drag, startPoint x: 89, startPoint y: 198, endPoint x: 132, endPoint y: 197, distance: 42.5
click at [132, 197] on div "13651 1st Ave SW ( 0.42 miles)" at bounding box center [248, 193] width 322 height 9
drag, startPoint x: 145, startPoint y: 188, endPoint x: 136, endPoint y: 199, distance: 14.4
click at [136, 198] on div "13651 1st Ave SW ( 0.42 miles)" at bounding box center [248, 193] width 322 height 9
copy div "13651 1st Ave SW"
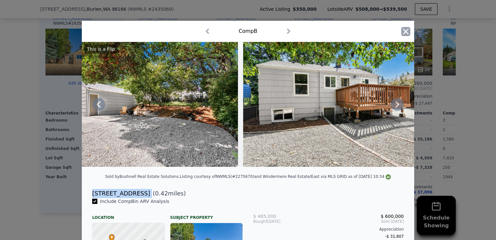
click at [407, 33] on icon "button" at bounding box center [405, 31] width 9 height 9
click at [407, 33] on div "24" at bounding box center [399, 52] width 68 height 47
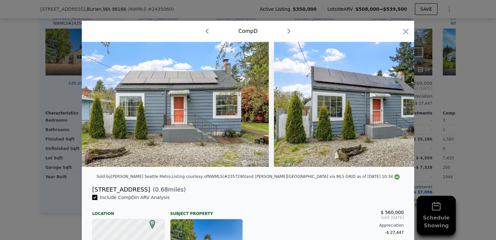
click at [407, 33] on icon "button" at bounding box center [405, 31] width 9 height 9
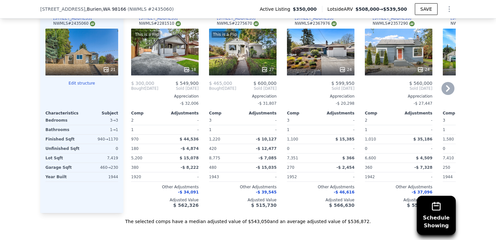
click at [319, 54] on div "24" at bounding box center [321, 52] width 68 height 47
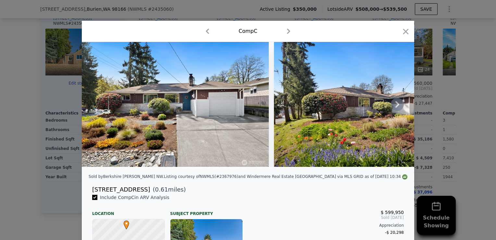
click at [394, 110] on icon at bounding box center [397, 104] width 13 height 13
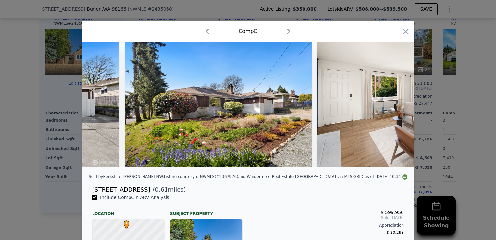
scroll to position [0, 156]
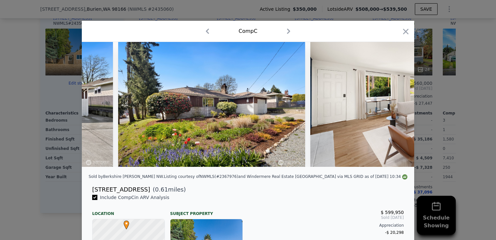
click at [394, 110] on div at bounding box center [248, 104] width 332 height 125
click at [394, 110] on icon at bounding box center [397, 104] width 13 height 13
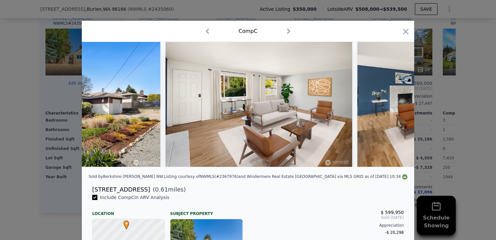
scroll to position [0, 312]
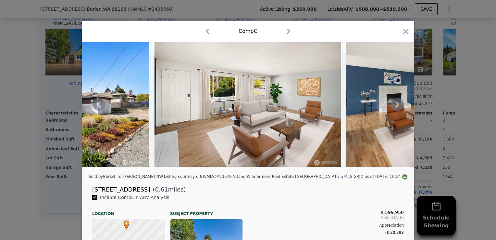
click at [394, 110] on icon at bounding box center [397, 104] width 13 height 13
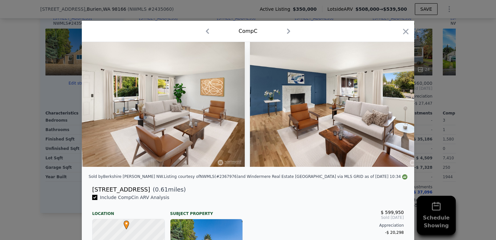
scroll to position [0, 468]
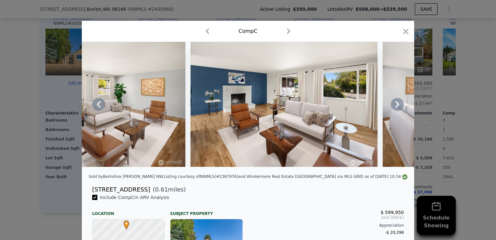
click at [394, 110] on icon at bounding box center [397, 104] width 13 height 13
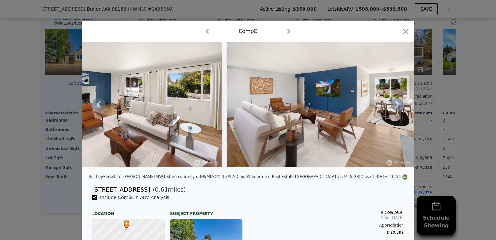
click at [394, 110] on icon at bounding box center [397, 104] width 13 height 13
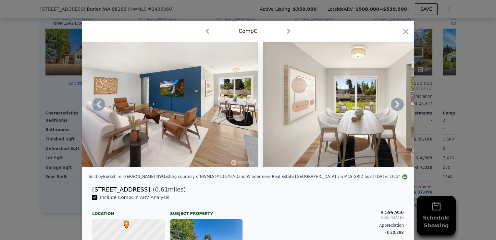
click at [394, 110] on icon at bounding box center [397, 104] width 13 height 13
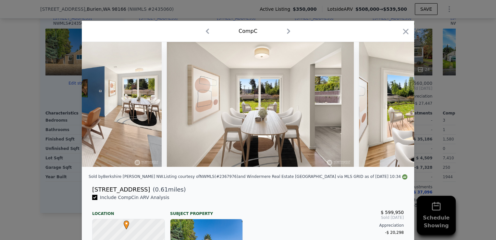
scroll to position [0, 935]
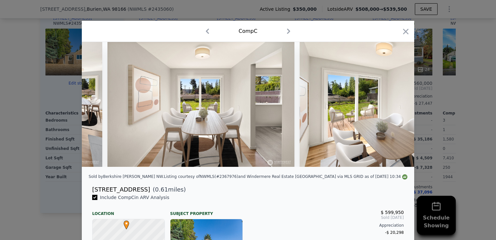
click at [394, 110] on div at bounding box center [248, 104] width 332 height 125
click at [401, 34] on icon "button" at bounding box center [405, 31] width 9 height 9
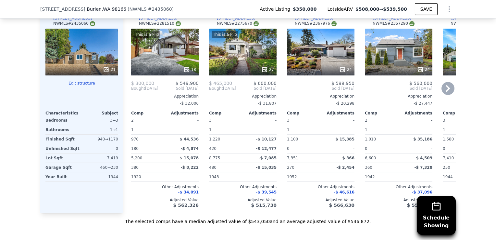
click at [447, 90] on icon at bounding box center [448, 88] width 13 height 13
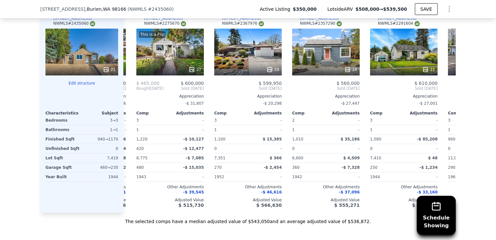
scroll to position [0, 156]
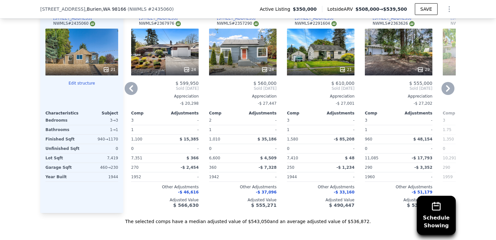
click at [446, 92] on icon at bounding box center [448, 88] width 4 height 6
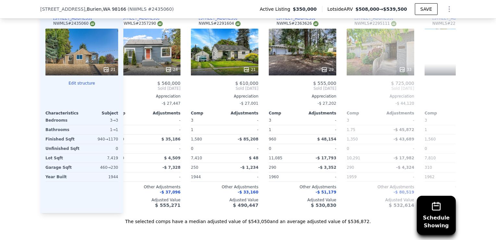
scroll to position [0, 312]
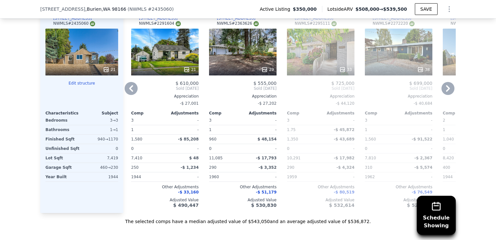
click at [446, 92] on icon at bounding box center [448, 88] width 4 height 6
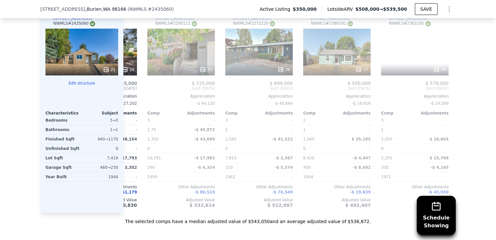
scroll to position [0, 468]
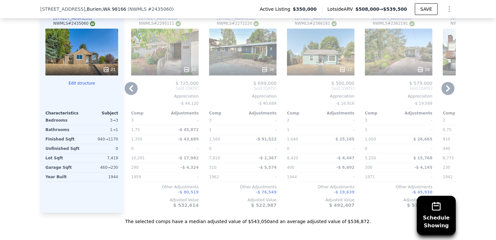
click at [446, 91] on icon at bounding box center [448, 88] width 4 height 6
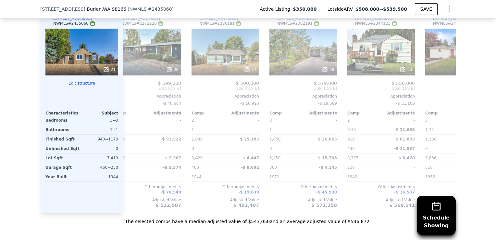
scroll to position [0, 618]
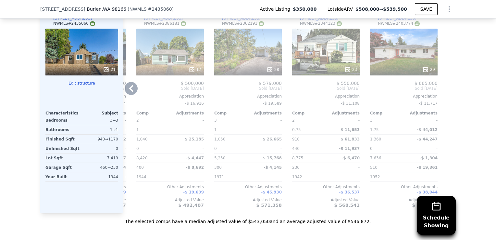
click at [130, 88] on icon at bounding box center [131, 88] width 13 height 13
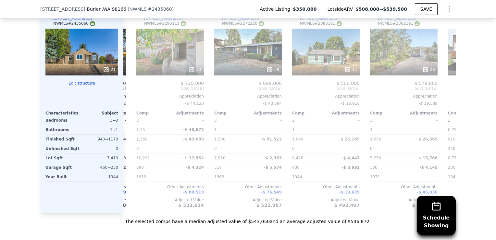
click at [130, 88] on div "Comp A ( 0.55 miles) 14413 11th Ave SW NWMLS # 2281510 This is a Flip 18 $ 300,…" at bounding box center [289, 108] width 332 height 209
click at [130, 88] on icon at bounding box center [131, 88] width 13 height 13
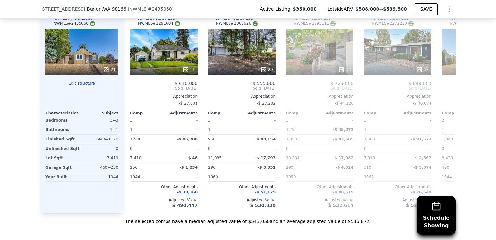
scroll to position [0, 307]
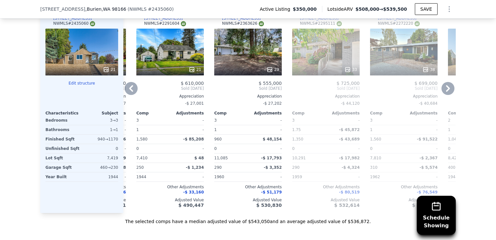
click at [130, 88] on icon at bounding box center [131, 88] width 13 height 13
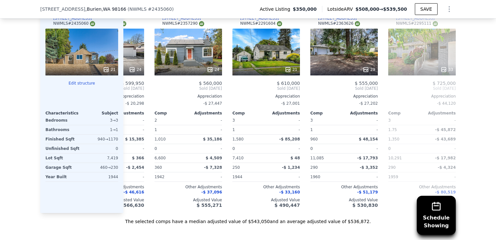
scroll to position [0, 151]
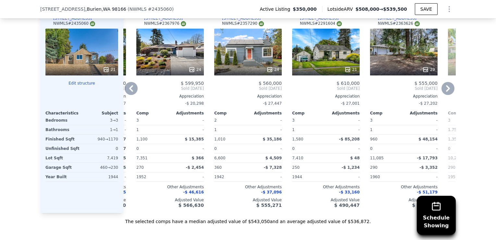
click at [130, 88] on icon at bounding box center [131, 88] width 13 height 13
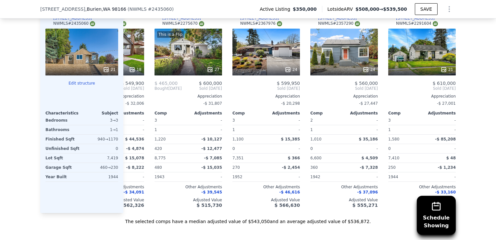
scroll to position [0, 0]
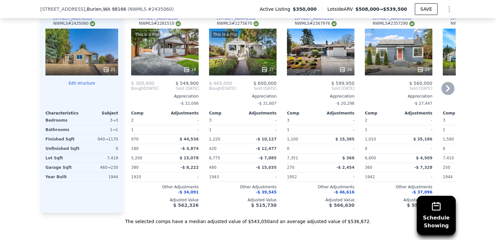
click at [131, 86] on span "$ 300,000" at bounding box center [142, 83] width 23 height 5
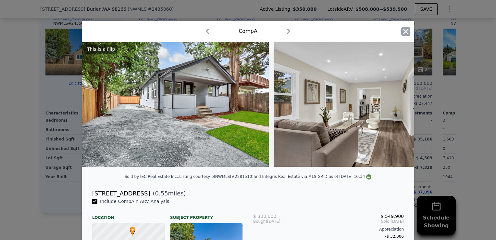
click at [401, 31] on icon "button" at bounding box center [405, 31] width 9 height 9
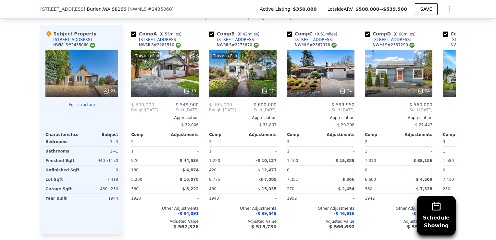
scroll to position [679, 0]
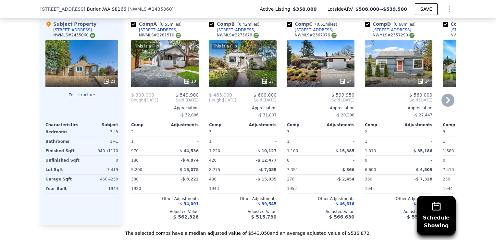
click at [447, 101] on icon at bounding box center [448, 100] width 13 height 13
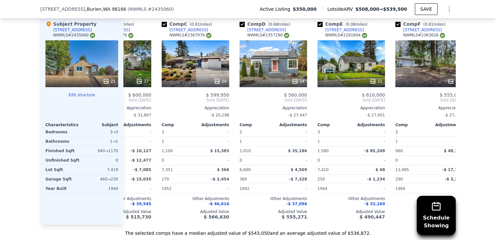
scroll to position [0, 156]
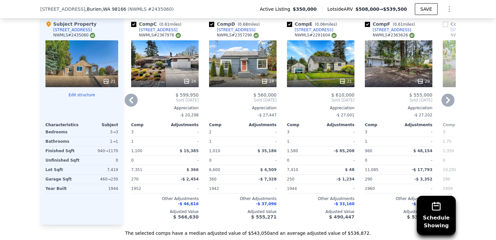
click at [287, 27] on input "checkbox" at bounding box center [289, 24] width 5 height 5
checkbox input "false"
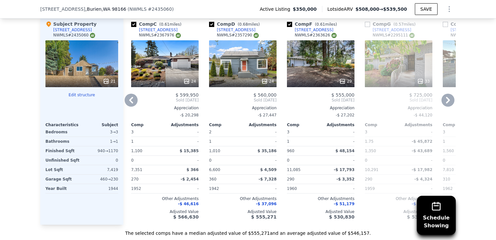
click at [444, 105] on icon at bounding box center [448, 100] width 13 height 13
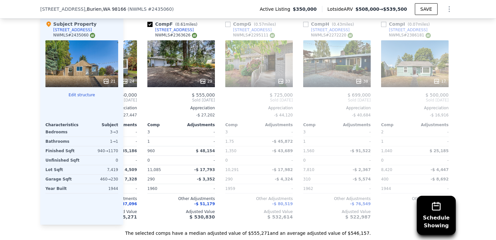
scroll to position [0, 312]
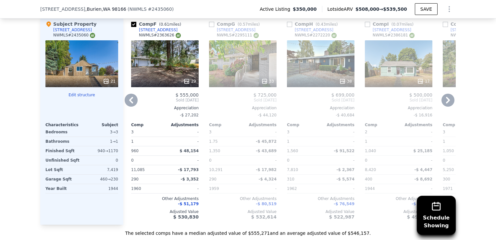
click at [365, 27] on input "checkbox" at bounding box center [367, 24] width 5 height 5
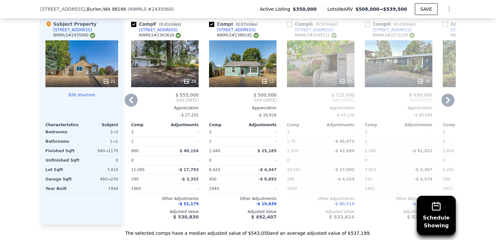
click at [250, 83] on div "17" at bounding box center [243, 81] width 62 height 6
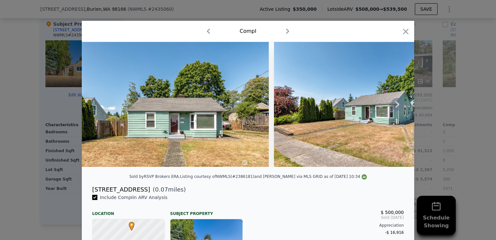
click at [391, 108] on icon at bounding box center [397, 104] width 13 height 13
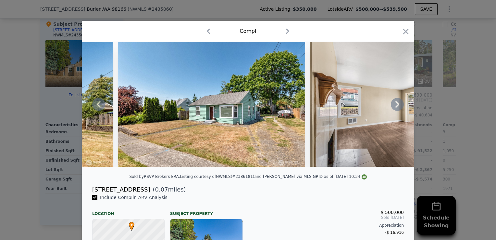
click at [391, 108] on icon at bounding box center [397, 104] width 13 height 13
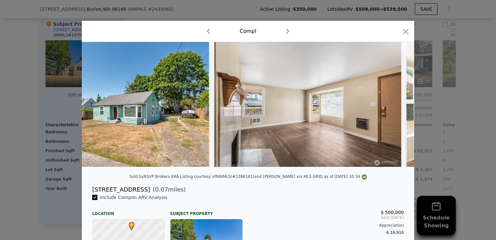
scroll to position [0, 312]
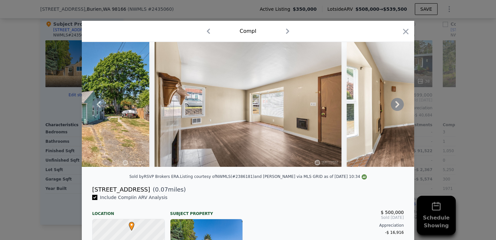
click at [391, 108] on icon at bounding box center [397, 104] width 13 height 13
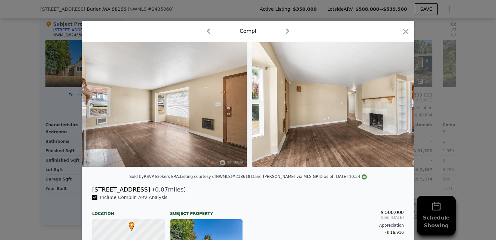
scroll to position [0, 468]
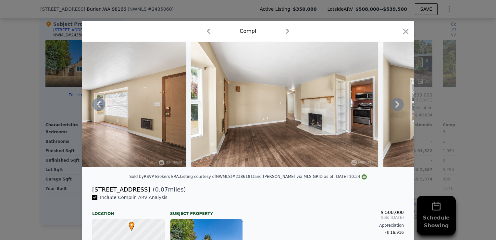
click at [391, 108] on div at bounding box center [248, 104] width 332 height 125
click at [391, 108] on icon at bounding box center [397, 104] width 13 height 13
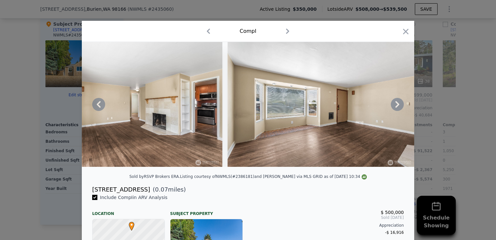
click at [391, 108] on icon at bounding box center [397, 104] width 13 height 13
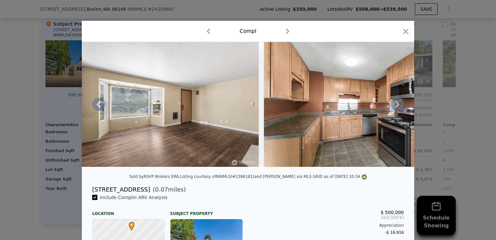
click at [391, 108] on icon at bounding box center [397, 104] width 13 height 13
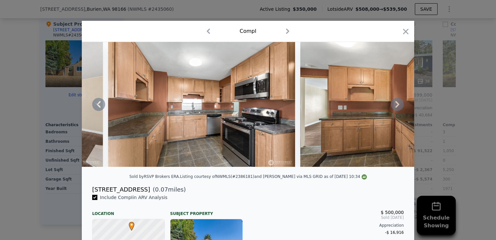
click at [391, 108] on icon at bounding box center [397, 104] width 13 height 13
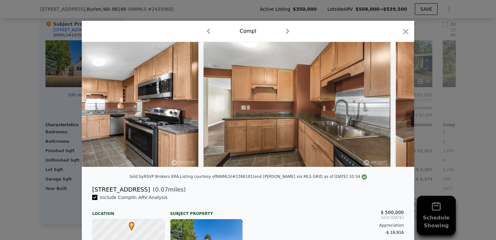
scroll to position [0, 1091]
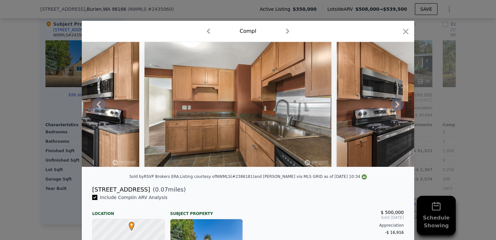
click at [391, 108] on icon at bounding box center [397, 104] width 13 height 13
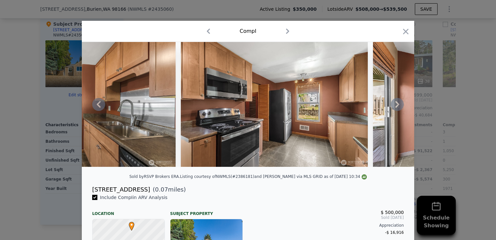
click at [391, 108] on icon at bounding box center [397, 104] width 13 height 13
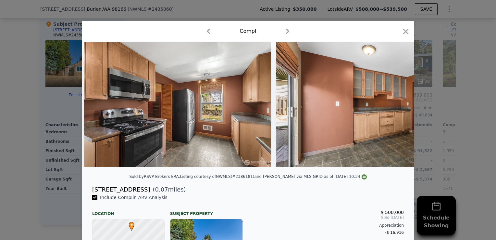
scroll to position [0, 1403]
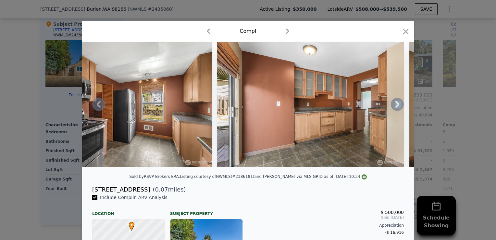
click at [391, 108] on icon at bounding box center [397, 104] width 13 height 13
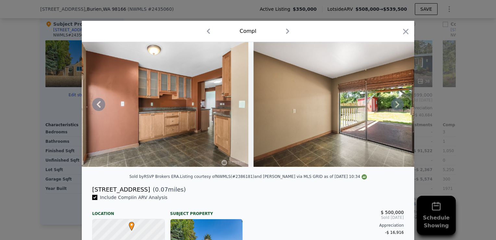
click at [391, 108] on icon at bounding box center [397, 104] width 13 height 13
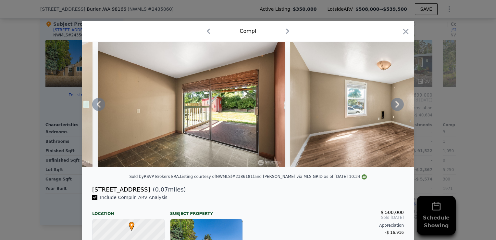
click at [391, 108] on icon at bounding box center [397, 104] width 13 height 13
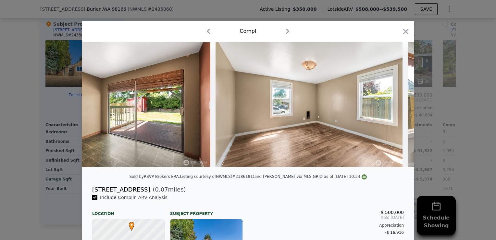
scroll to position [0, 1870]
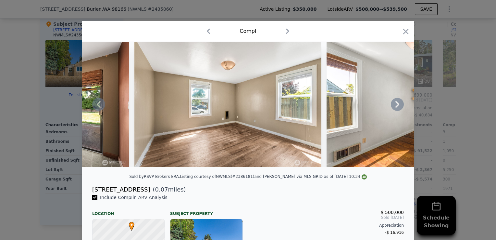
click at [391, 108] on icon at bounding box center [397, 104] width 13 height 13
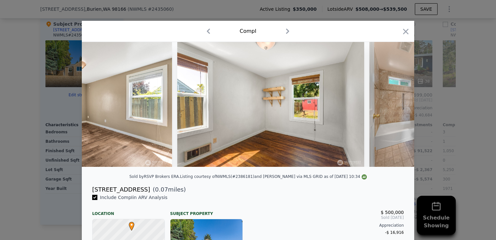
scroll to position [0, 2026]
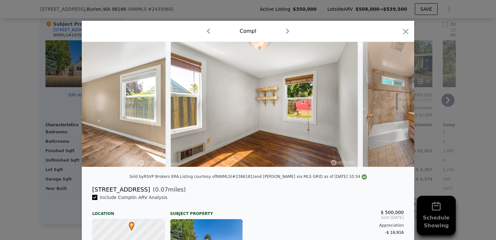
click at [401, 34] on icon "button" at bounding box center [405, 31] width 9 height 9
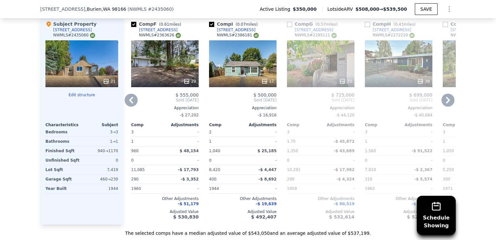
click at [209, 27] on input "checkbox" at bounding box center [211, 24] width 5 height 5
checkbox input "false"
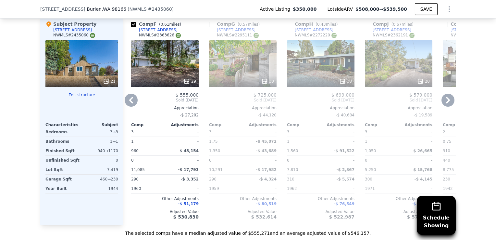
click at [129, 103] on icon at bounding box center [131, 100] width 4 height 6
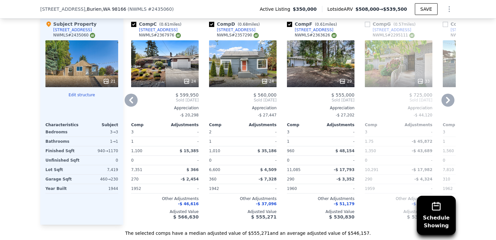
click at [129, 103] on icon at bounding box center [131, 100] width 4 height 6
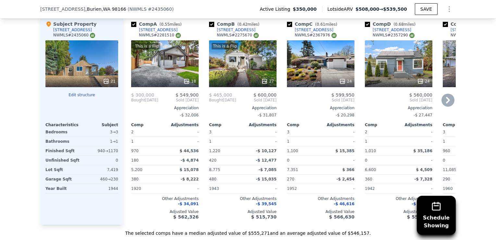
click at [303, 78] on div "24" at bounding box center [321, 63] width 68 height 47
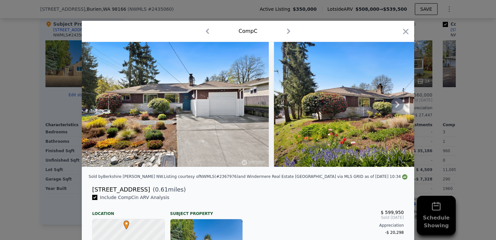
click at [395, 106] on icon at bounding box center [397, 104] width 4 height 6
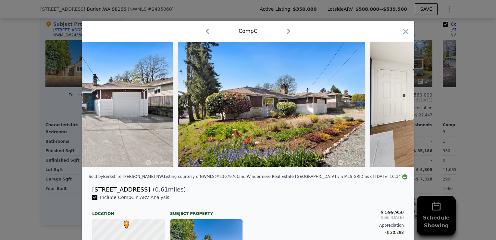
scroll to position [0, 156]
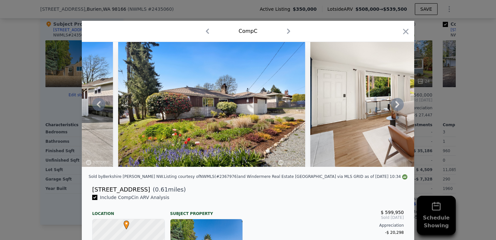
click at [395, 106] on icon at bounding box center [397, 104] width 4 height 6
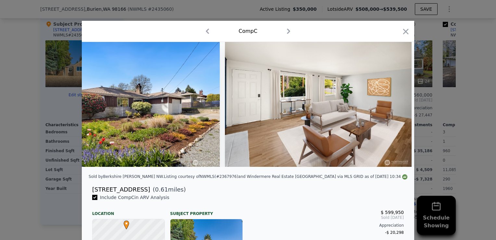
scroll to position [0, 312]
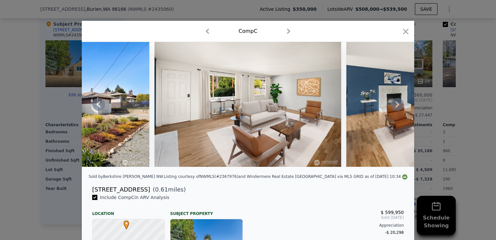
click at [395, 106] on icon at bounding box center [397, 104] width 4 height 6
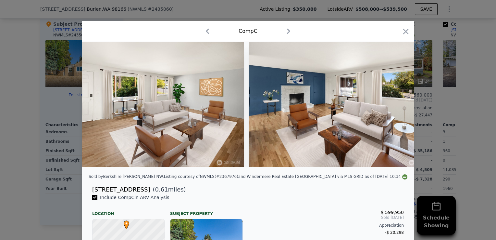
scroll to position [0, 468]
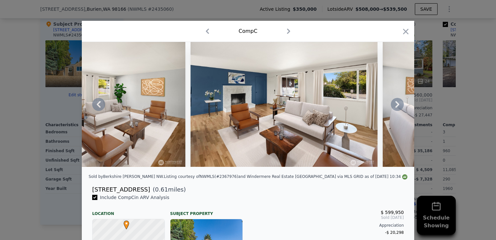
click at [395, 106] on icon at bounding box center [397, 104] width 4 height 6
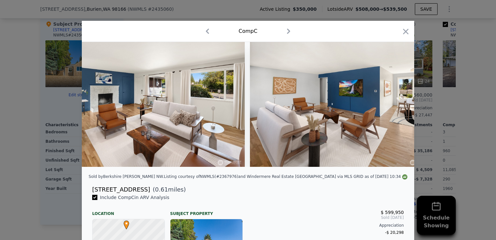
scroll to position [0, 623]
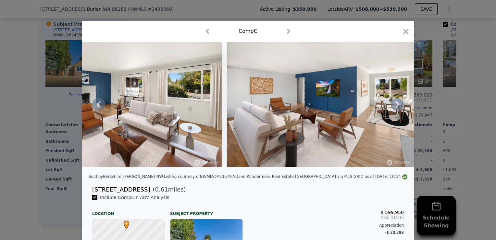
click at [395, 106] on icon at bounding box center [397, 104] width 4 height 6
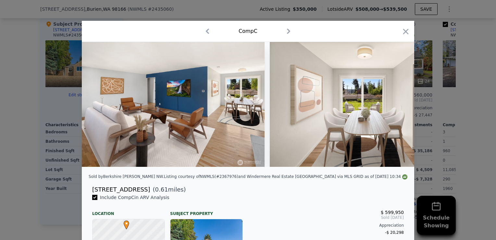
scroll to position [0, 779]
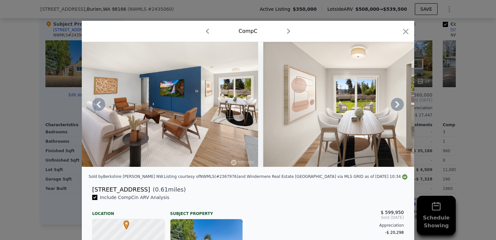
click at [395, 106] on icon at bounding box center [397, 104] width 4 height 6
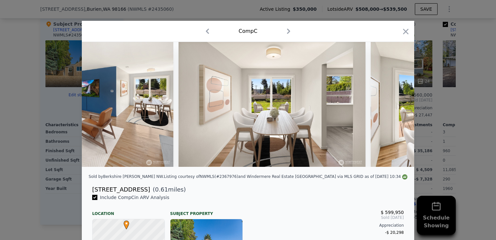
scroll to position [0, 935]
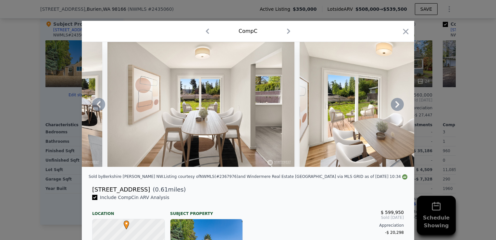
click at [395, 106] on icon at bounding box center [397, 104] width 4 height 6
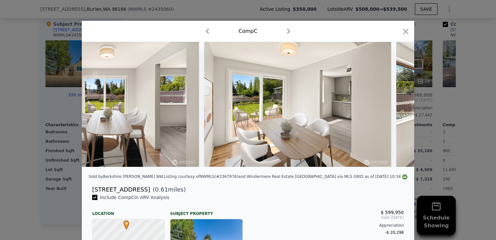
scroll to position [0, 1091]
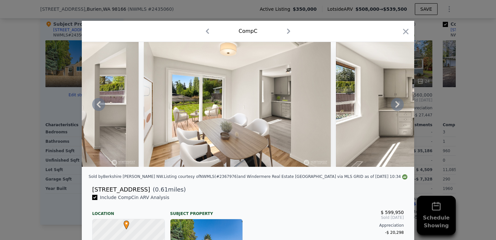
click at [395, 106] on icon at bounding box center [397, 104] width 4 height 6
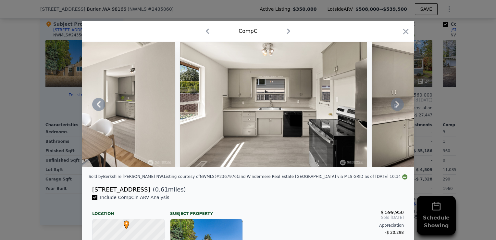
click at [395, 106] on icon at bounding box center [397, 104] width 4 height 6
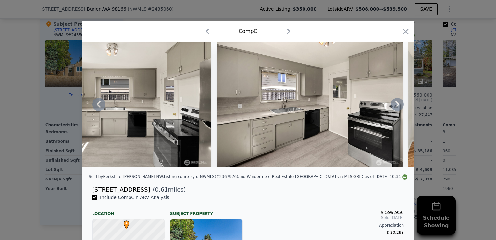
click at [395, 106] on icon at bounding box center [397, 104] width 4 height 6
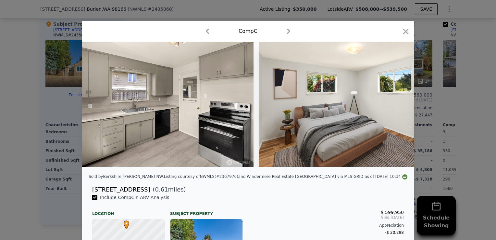
scroll to position [0, 1558]
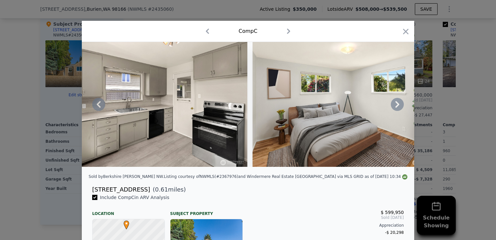
click at [395, 106] on icon at bounding box center [397, 104] width 4 height 6
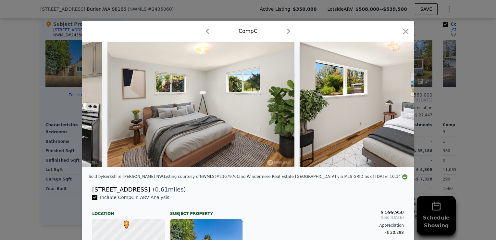
scroll to position [0, 1714]
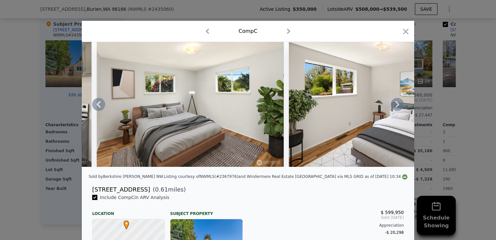
click at [395, 106] on icon at bounding box center [397, 104] width 4 height 6
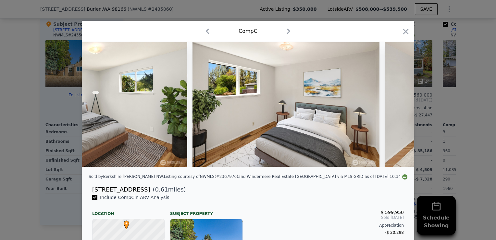
scroll to position [0, 1870]
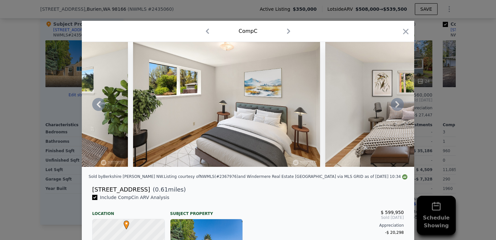
click at [395, 106] on icon at bounding box center [397, 104] width 4 height 6
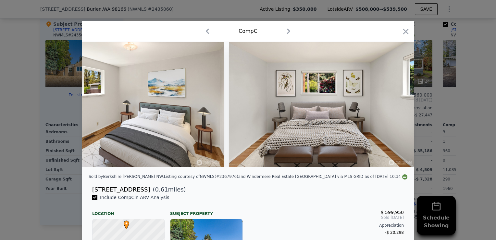
scroll to position [0, 2026]
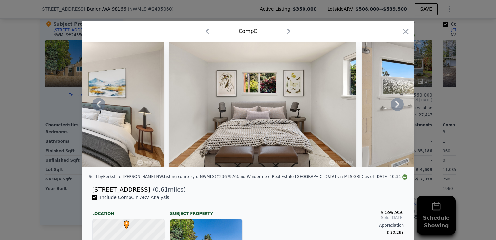
click at [395, 106] on icon at bounding box center [397, 104] width 4 height 6
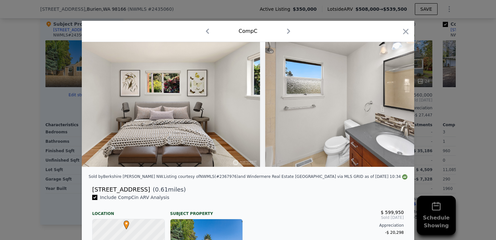
scroll to position [0, 2182]
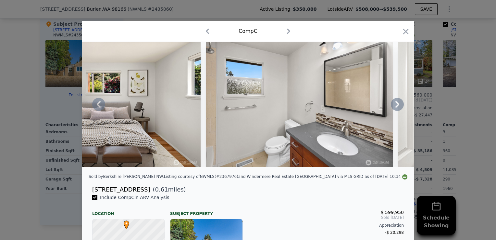
click at [395, 106] on icon at bounding box center [397, 104] width 4 height 6
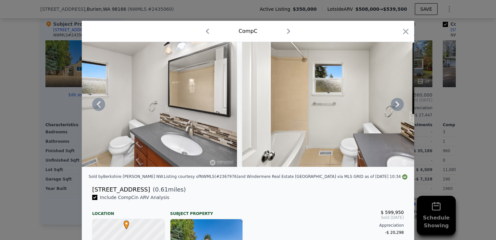
click at [395, 106] on icon at bounding box center [397, 104] width 4 height 6
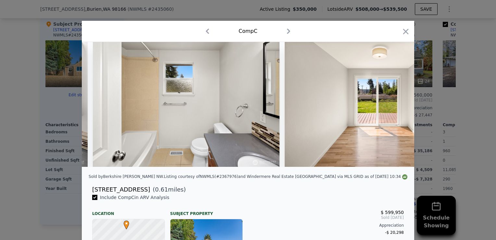
scroll to position [0, 2494]
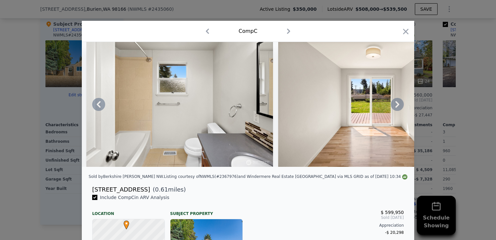
click at [395, 106] on icon at bounding box center [397, 104] width 4 height 6
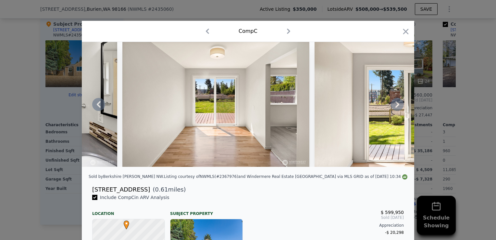
click at [395, 106] on icon at bounding box center [397, 104] width 4 height 6
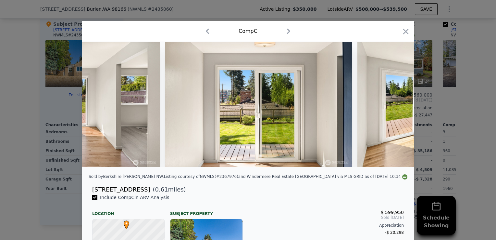
scroll to position [0, 2805]
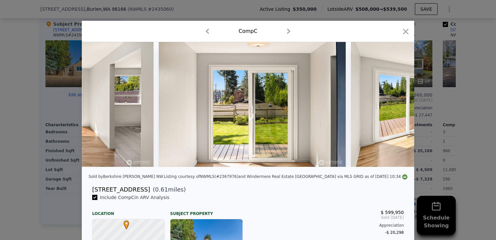
click at [395, 106] on div at bounding box center [248, 104] width 332 height 125
click at [395, 106] on icon at bounding box center [397, 104] width 4 height 6
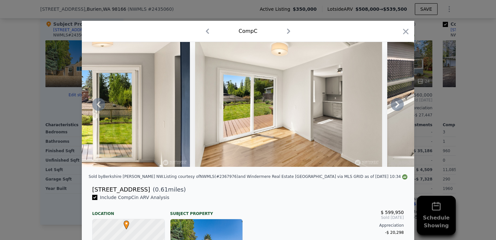
click at [395, 106] on icon at bounding box center [397, 104] width 4 height 6
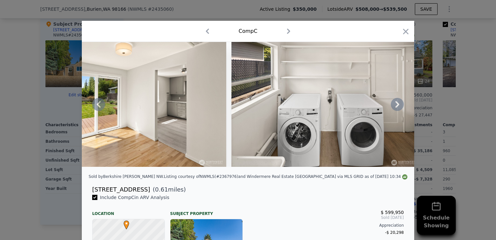
click at [395, 106] on icon at bounding box center [397, 104] width 4 height 6
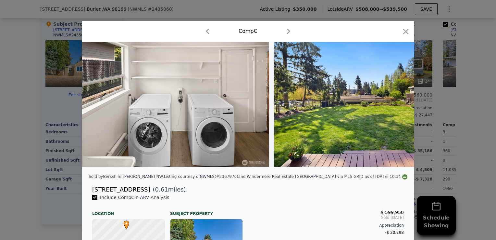
scroll to position [0, 3273]
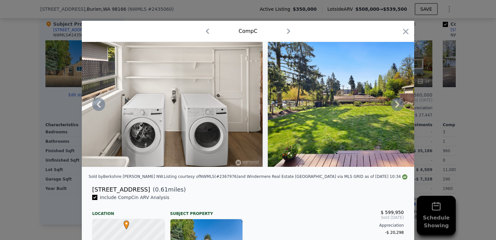
click at [395, 106] on icon at bounding box center [397, 104] width 4 height 6
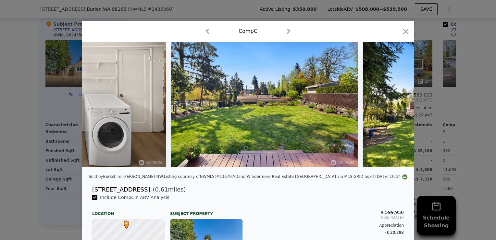
scroll to position [0, 3429]
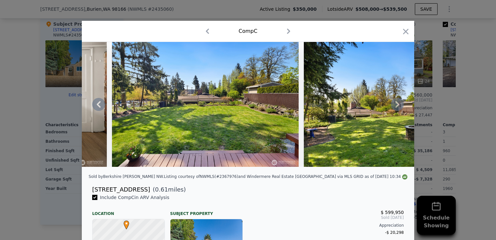
click at [395, 106] on icon at bounding box center [397, 104] width 4 height 6
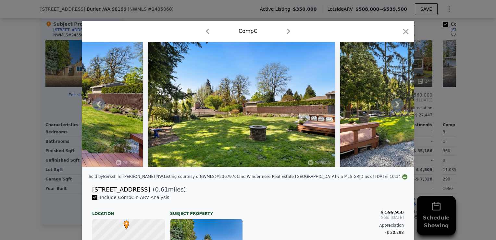
click at [395, 106] on icon at bounding box center [397, 104] width 4 height 6
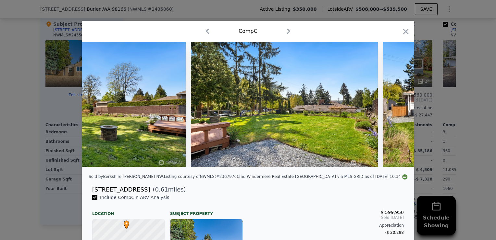
scroll to position [0, 3740]
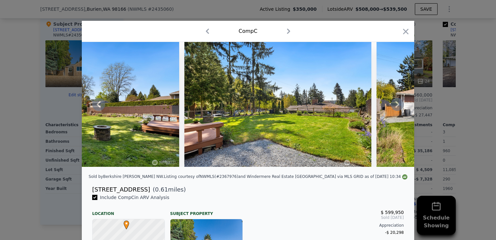
click at [395, 106] on icon at bounding box center [397, 104] width 4 height 6
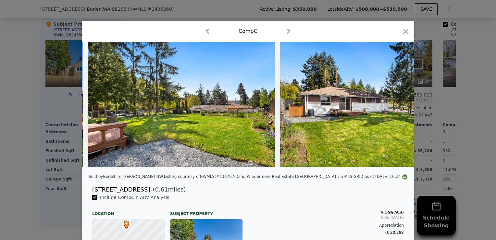
scroll to position [0, 3896]
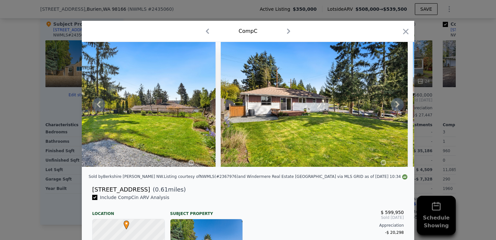
click at [395, 106] on icon at bounding box center [397, 104] width 4 height 6
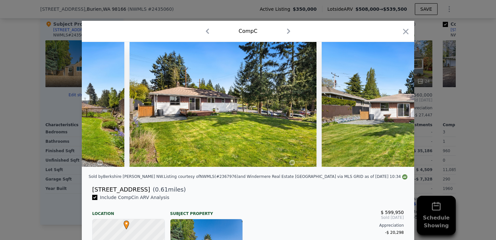
scroll to position [0, 4052]
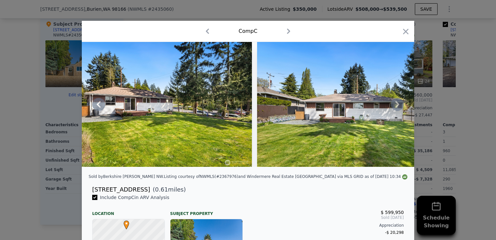
click at [395, 106] on icon at bounding box center [397, 104] width 4 height 6
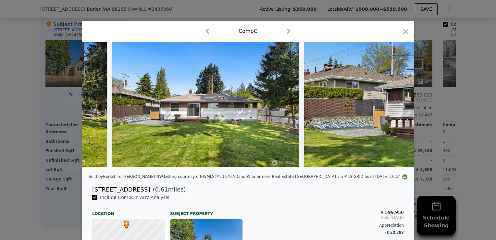
scroll to position [0, 4208]
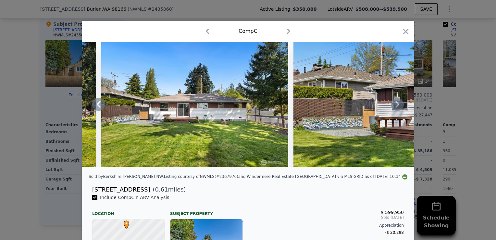
click at [395, 106] on icon at bounding box center [397, 104] width 4 height 6
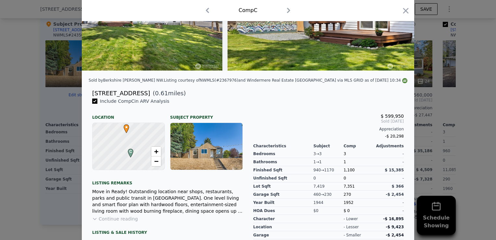
scroll to position [96, 0]
click at [403, 13] on icon "button" at bounding box center [405, 10] width 9 height 9
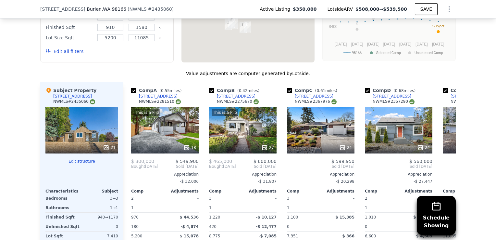
scroll to position [593, 0]
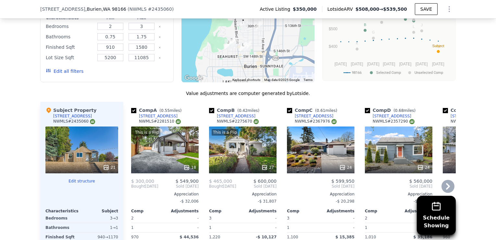
click at [387, 150] on div "24" at bounding box center [399, 149] width 68 height 47
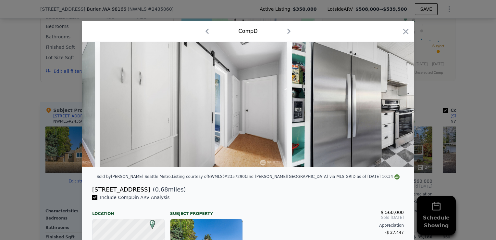
scroll to position [0, 452]
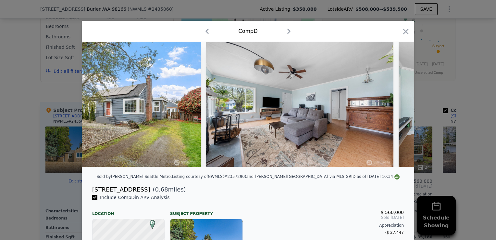
click at [317, 226] on div "$ 560,000 Sold May 2025 Appreciation -$ 27,447" at bounding box center [328, 220] width 151 height 32
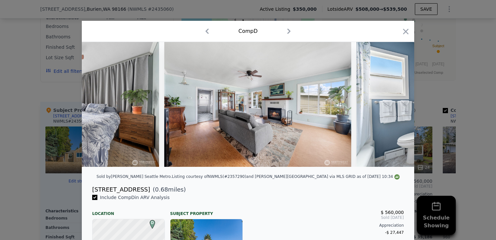
scroll to position [0, 1803]
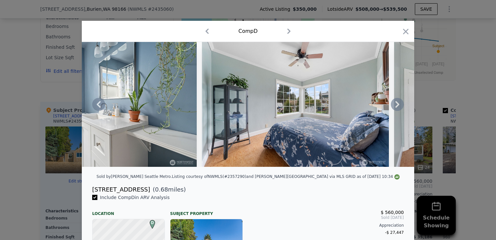
click at [254, 148] on img at bounding box center [295, 104] width 187 height 125
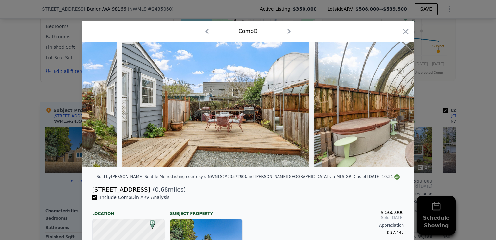
scroll to position [0, 4186]
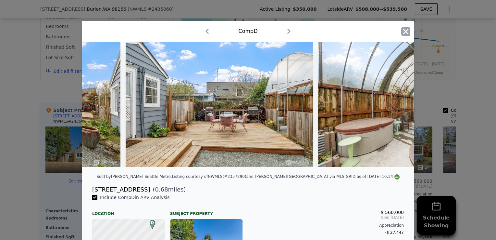
click at [403, 32] on icon "button" at bounding box center [406, 32] width 6 height 6
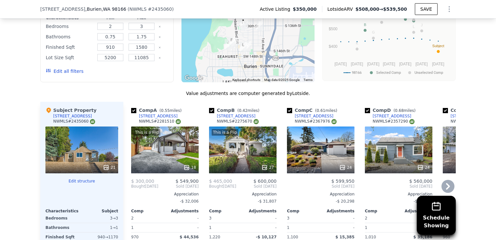
click at [446, 188] on icon at bounding box center [448, 186] width 4 height 6
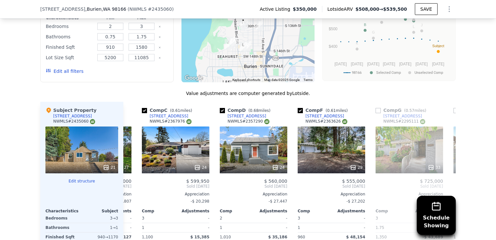
scroll to position [0, 156]
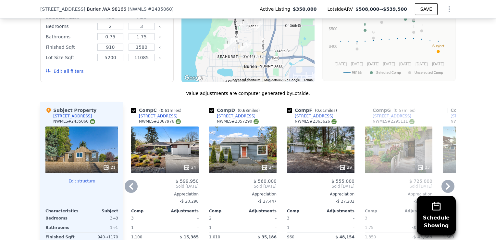
click at [314, 167] on div at bounding box center [321, 167] width 68 height 12
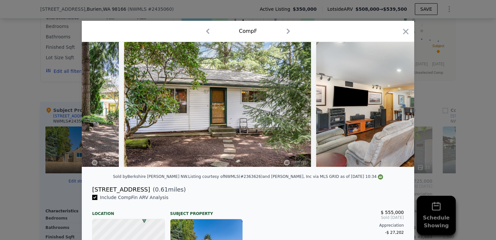
scroll to position [0, 545]
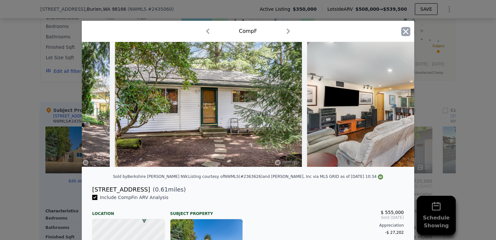
click at [401, 30] on icon "button" at bounding box center [405, 31] width 9 height 9
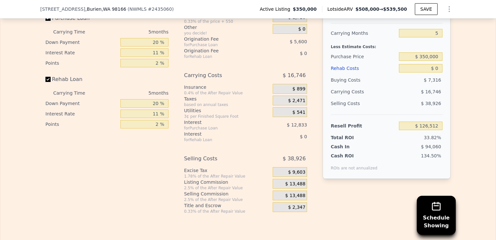
scroll to position [995, 0]
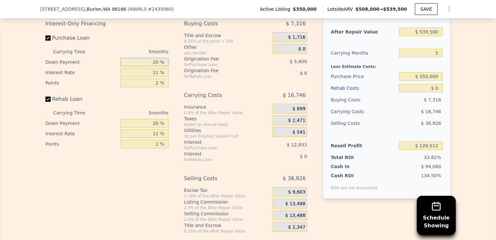
click at [156, 66] on input "20 %" at bounding box center [144, 62] width 48 height 8
type input "2 %"
type input "$ 122,367"
type input "10 %"
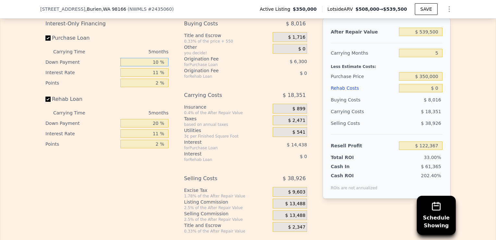
type input "$ 124,207"
type input "10 %"
click at [156, 77] on input "11 %" at bounding box center [144, 72] width 48 height 8
type input "1 %"
type input "$ 137,332"
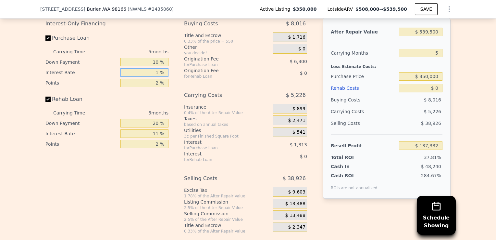
type input "10 %"
type input "$ 125,522"
type input "10.5 %"
type input "$ 124,867"
type input "10.5 %"
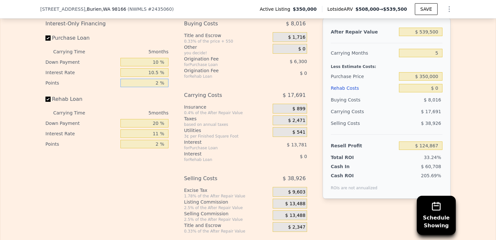
click at [157, 87] on input "2 %" at bounding box center [144, 83] width 48 height 8
type input "1. %"
type input "$ 128,017"
type input "1.5 %"
type input "$ 126,442"
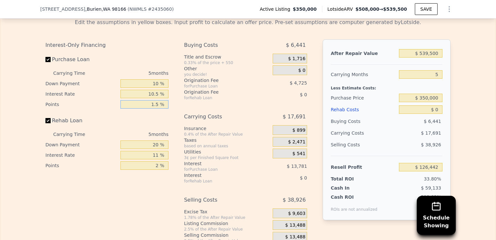
scroll to position [972, 0]
type input "1.5 %"
click at [436, 58] on input "$ 539,500" at bounding box center [421, 54] width 44 height 8
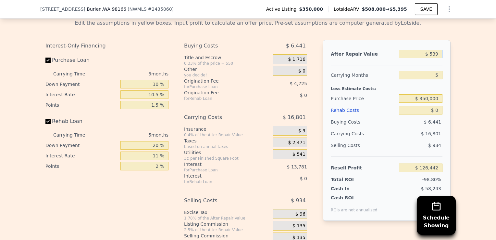
type input "$ 53"
type input "-$ 373,733"
type input "$ 5"
type input "-$ 373,778"
type input "$ 58"
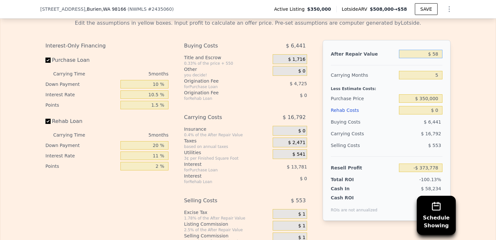
type input "-$ 373,728"
type input "$ 585"
type input "-$ 373,241"
type input "$ 5,850"
type input "-$ 368,358"
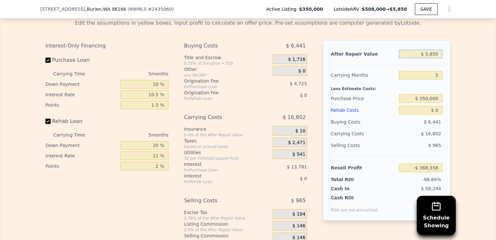
type input "$ 58,500"
type input "-$ 319,543"
type input "$ 585,000"
type input "$ 168,631"
type input "$ 585,000"
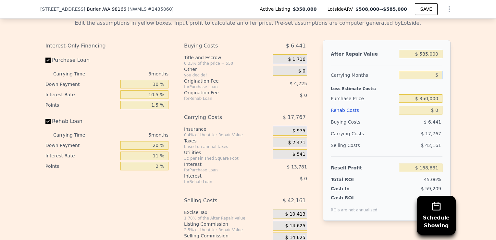
click at [436, 79] on input "5" at bounding box center [421, 75] width 44 height 8
type input "56"
type input "-$ 12,590"
type input "5"
type input "$ 168,631"
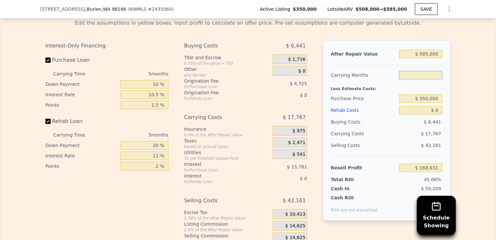
type input "6"
type input "$ 165,078"
type input "6"
click at [437, 114] on input "$ 0" at bounding box center [421, 110] width 44 height 8
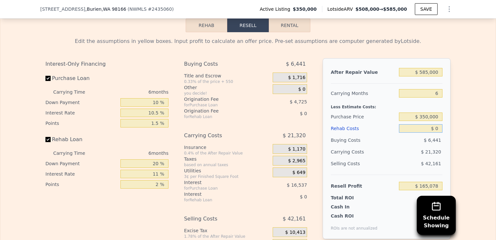
scroll to position [950, 0]
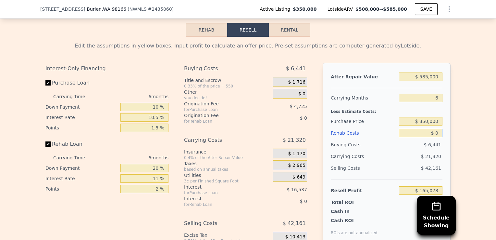
click at [282, 36] on button "Rental" at bounding box center [290, 30] width 42 height 14
select select "30"
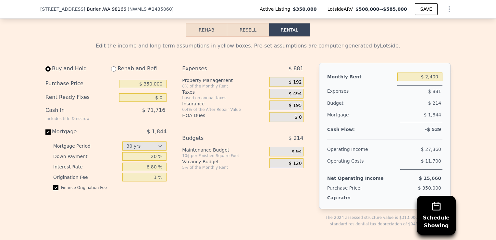
click at [208, 37] on button "Rehab" at bounding box center [207, 30] width 42 height 14
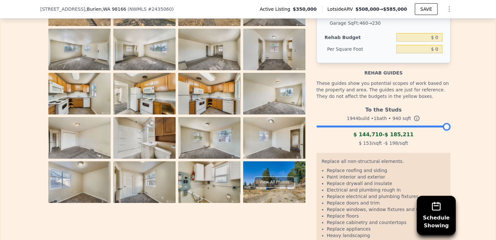
scroll to position [1018, 0]
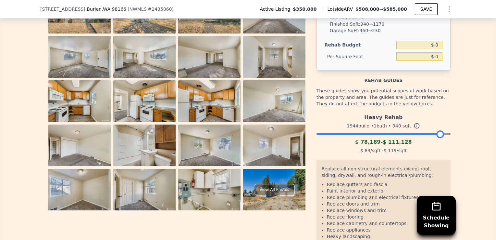
drag, startPoint x: 443, startPoint y: 141, endPoint x: 436, endPoint y: 147, distance: 8.7
click at [436, 147] on div "Heavy Rehab 1944 build • 1 bath • 940 sqft $ 78,189 - $ 111,128 $ 83 /sqft - $ …" at bounding box center [384, 133] width 134 height 44
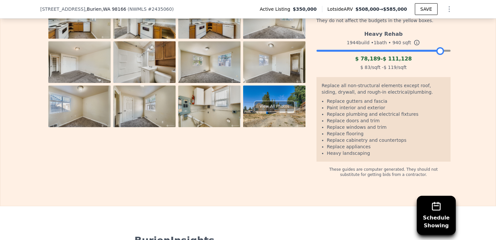
scroll to position [1093, 0]
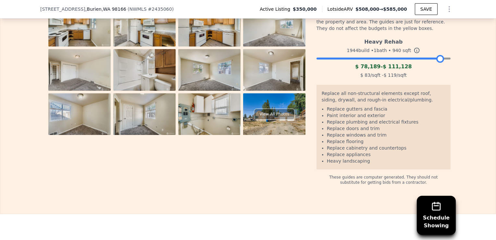
click at [439, 63] on div at bounding box center [440, 59] width 8 height 8
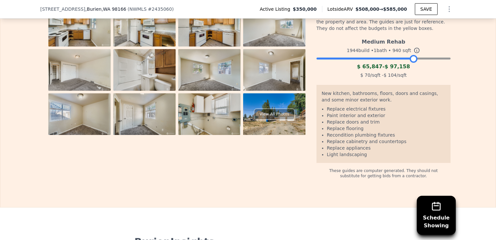
drag, startPoint x: 439, startPoint y: 66, endPoint x: 412, endPoint y: 66, distance: 27.0
click at [412, 63] on div at bounding box center [414, 59] width 8 height 8
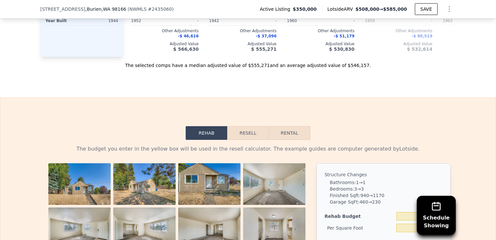
scroll to position [850, 0]
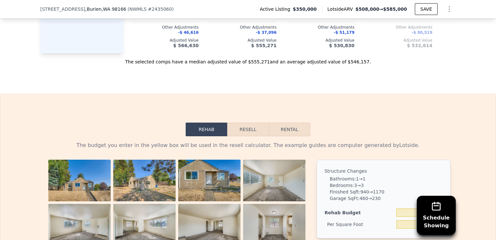
click at [248, 136] on button "Resell" at bounding box center [247, 129] width 41 height 14
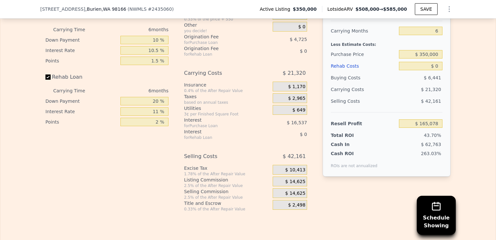
scroll to position [1015, 0]
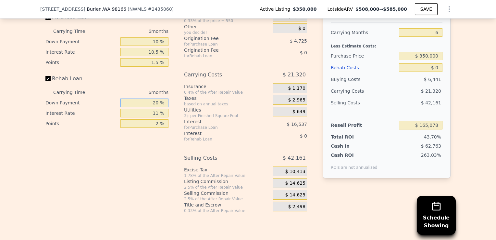
click at [158, 107] on input "20 %" at bounding box center [144, 102] width 48 height 8
type input "2 %"
type input "10 %"
click at [158, 117] on input "11 %" at bounding box center [144, 113] width 48 height 8
type input "10.5 %"
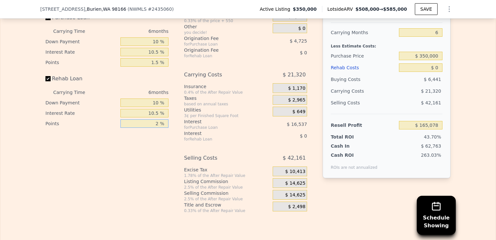
click at [157, 128] on input "2 %" at bounding box center [144, 123] width 48 height 8
type input "1.5 %"
click at [438, 72] on input "$ 0" at bounding box center [421, 67] width 44 height 8
type input "$ 0100"
type input "$ 164,971"
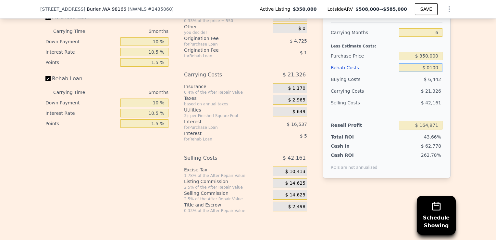
type input "$ 010"
type input "$ 165,068"
type input "$ 0"
type input "$ 165,078"
type input "$ 1"
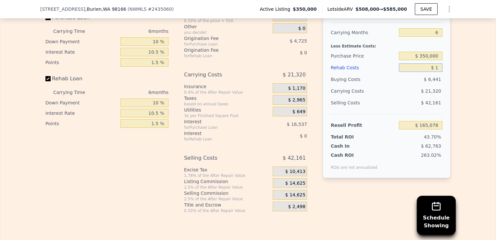
type input "$ 165,077"
type input "$ 10"
type input "$ 165,068"
type input "$ 100"
type input "$ 164,971"
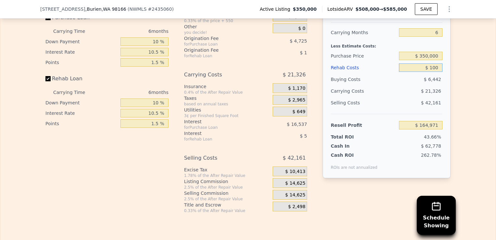
type input "$ 1,000"
type input "$ 164,016"
type input "$ 10,000"
type input "$ 154,469"
type input "$ 100,000"
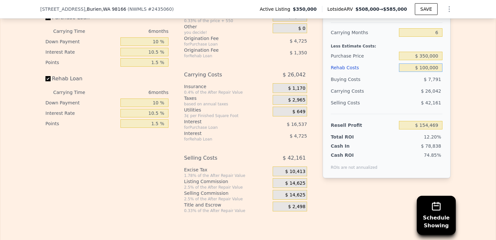
type input "$ 59,006"
type input "$ 100,000"
click at [290, 198] on span "$ 14,625" at bounding box center [295, 195] width 20 height 6
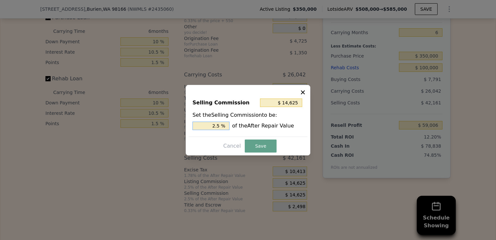
click at [213, 124] on input "2.5 %" at bounding box center [211, 125] width 37 height 8
click at [219, 127] on input "2.5 %" at bounding box center [211, 125] width 37 height 8
type input "$ 11,700"
type input "2 %"
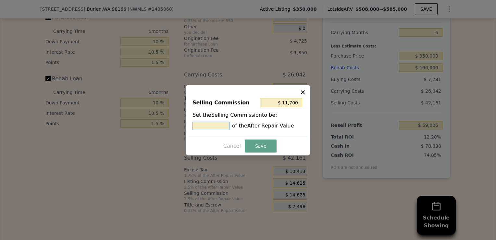
type input "$ 5,850"
type input "1 %"
type input "1. %"
type input "$ 8,775"
type input "1.5 %"
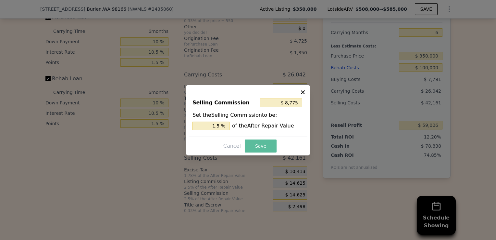
click at [262, 141] on button "Save" at bounding box center [261, 145] width 32 height 13
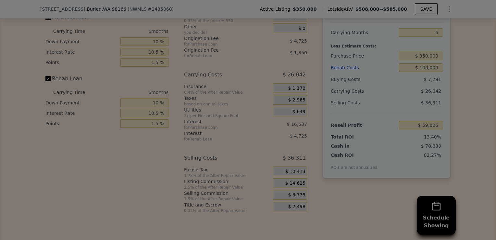
type input "$ 64,856"
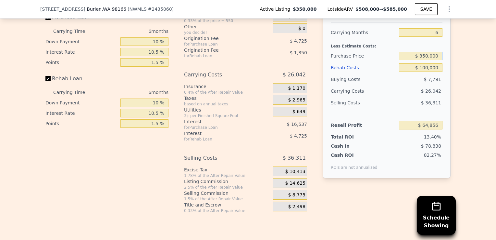
click at [436, 60] on input "$ 350,000" at bounding box center [421, 56] width 44 height 8
type input "$ 370,000"
type input "$ 43,572"
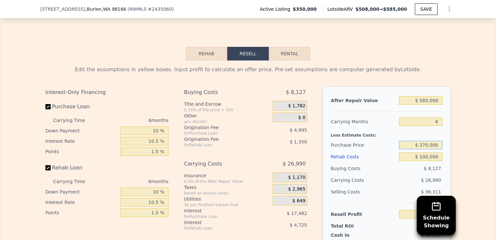
scroll to position [926, 0]
drag, startPoint x: 437, startPoint y: 107, endPoint x: 397, endPoint y: 106, distance: 40.0
click at [399, 105] on input "$ 585,000" at bounding box center [421, 100] width 44 height 8
type input "$ 6"
type input "-$ 504,491"
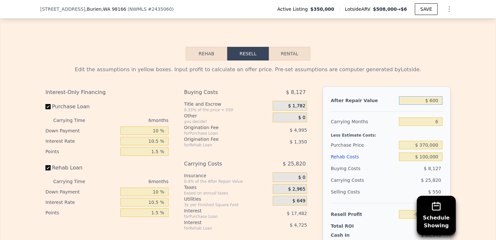
type input "$ 6,000"
type input "-$ 498,876"
type input "$ 60,000"
type input "-$ 448,285"
type input "$ 600,000"
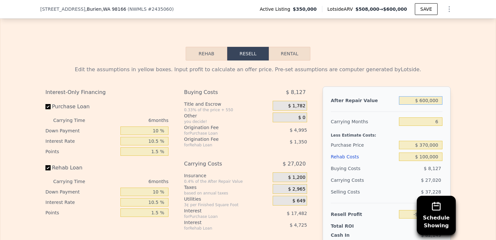
type input "$ 57,625"
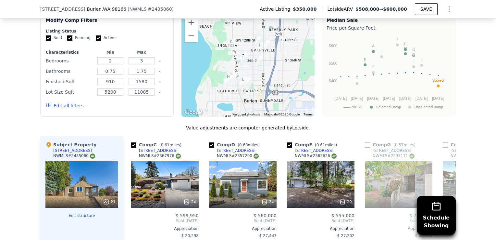
scroll to position [558, 0]
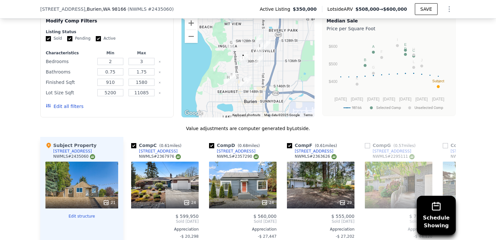
type input "$ 600,000"
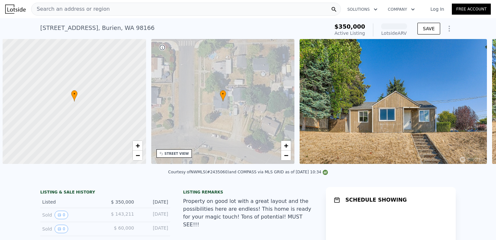
scroll to position [0, 3]
